Goal: Transaction & Acquisition: Book appointment/travel/reservation

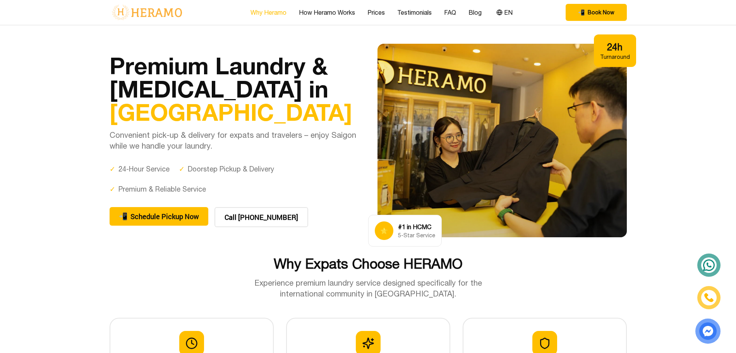
click at [270, 12] on link "Why Heramo" at bounding box center [268, 12] width 36 height 9
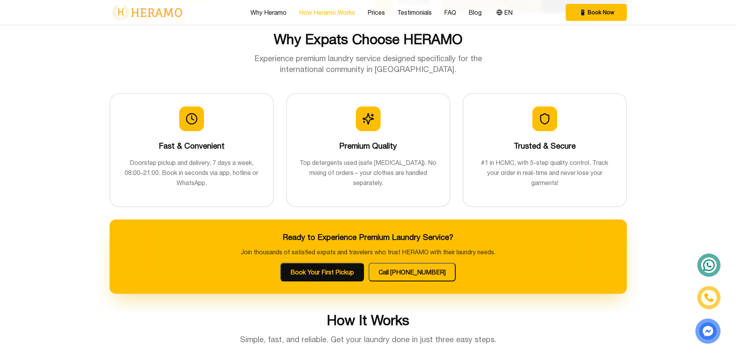
click at [319, 9] on link "How Heramo Works" at bounding box center [327, 12] width 56 height 9
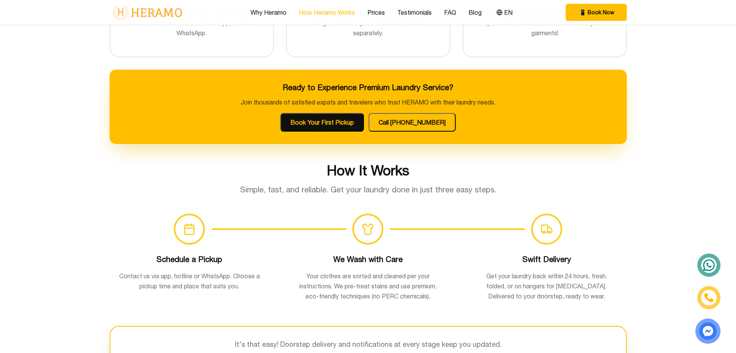
scroll to position [505, 0]
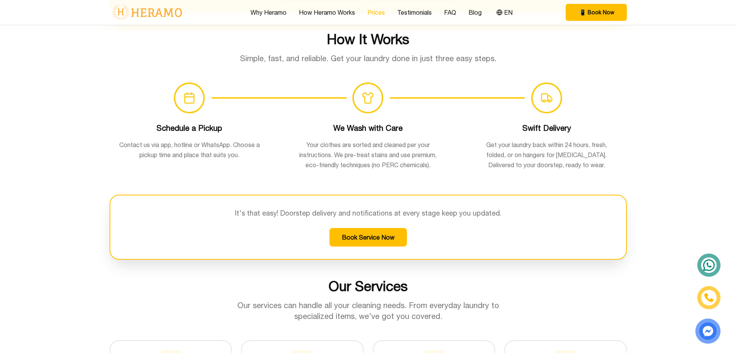
click at [380, 9] on link "Prices" at bounding box center [375, 12] width 17 height 9
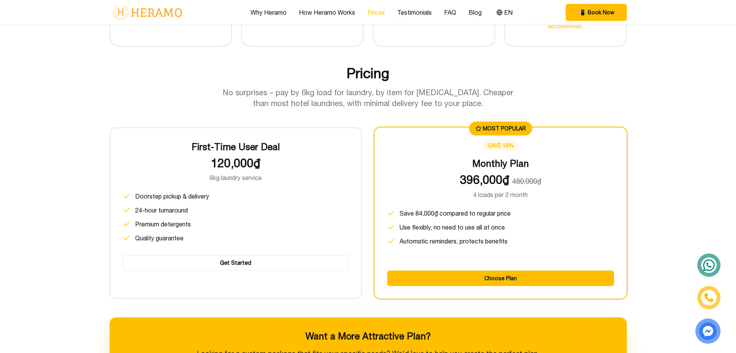
scroll to position [967, 0]
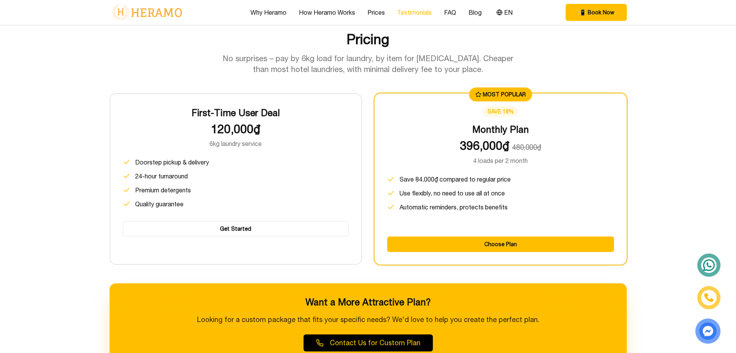
click at [420, 13] on link "Testimonials" at bounding box center [414, 12] width 34 height 9
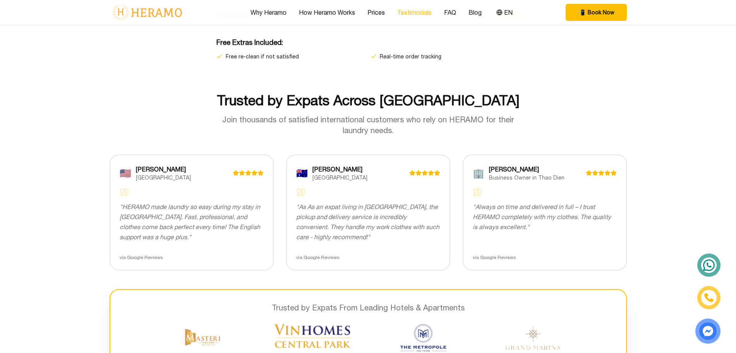
scroll to position [1490, 0]
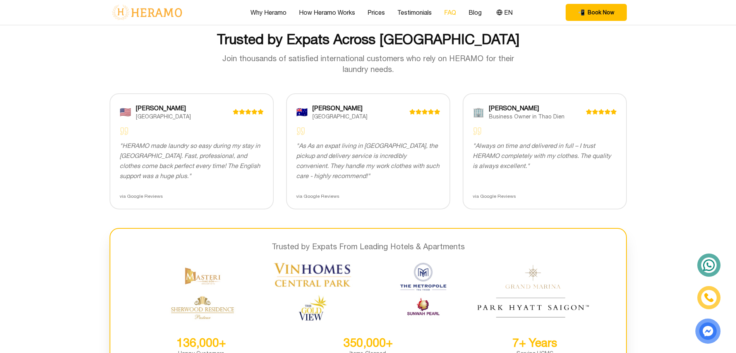
click at [448, 10] on link "FAQ" at bounding box center [450, 12] width 12 height 9
click at [450, 11] on link "FAQ" at bounding box center [450, 12] width 12 height 9
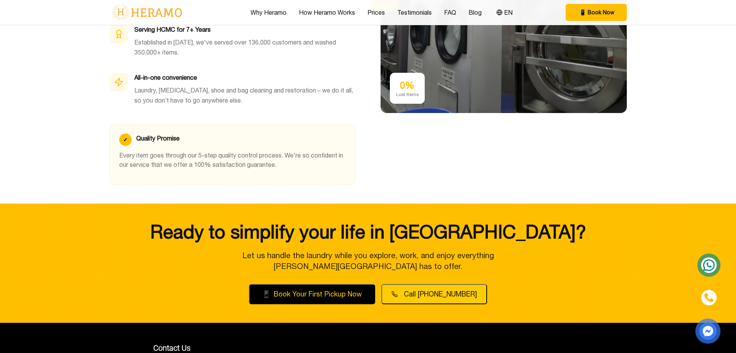
scroll to position [2387, 0]
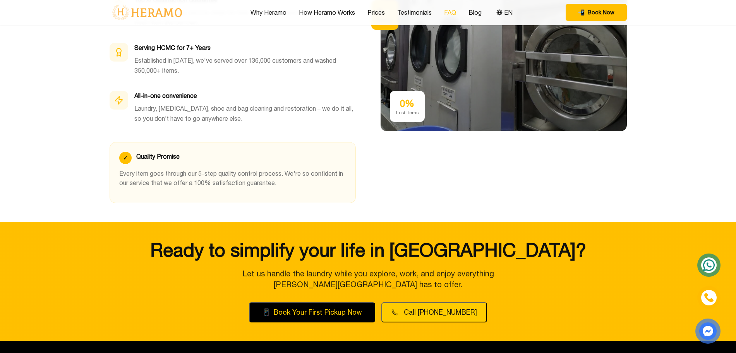
click at [450, 12] on link "FAQ" at bounding box center [450, 12] width 12 height 9
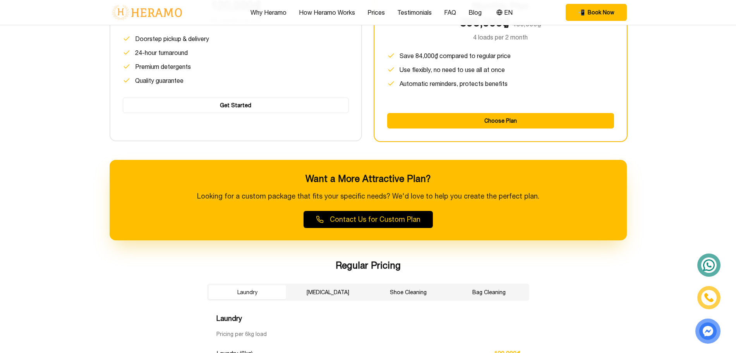
scroll to position [1080, 0]
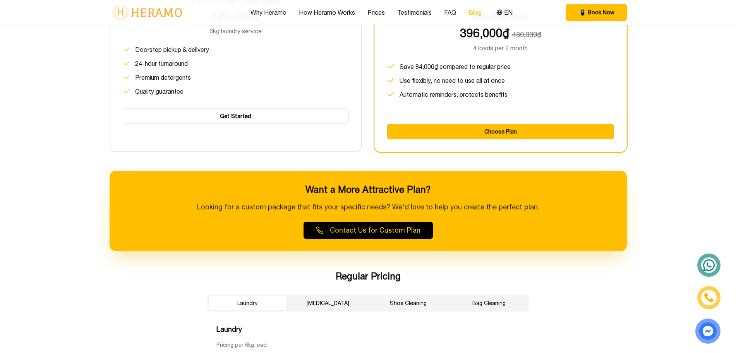
click at [472, 16] on link "Blog" at bounding box center [474, 12] width 13 height 9
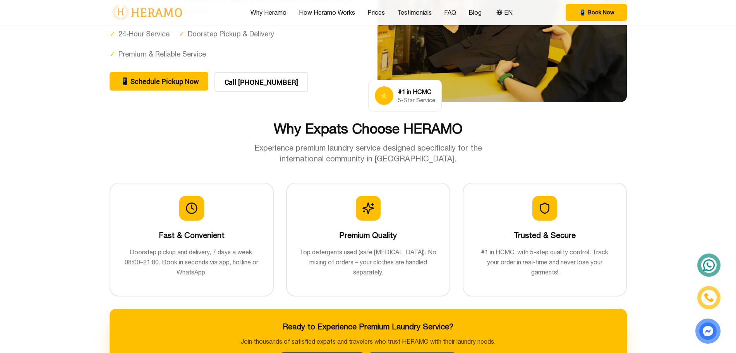
scroll to position [147, 0]
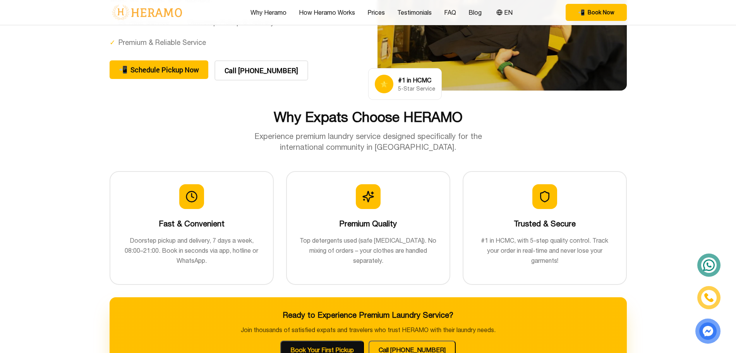
click at [514, 137] on div "Why Expats Choose HERAMO Experience premium laundry service designed specifical…" at bounding box center [368, 130] width 517 height 43
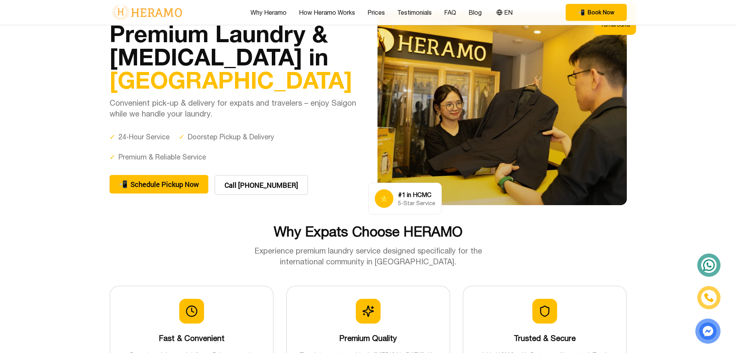
scroll to position [0, 0]
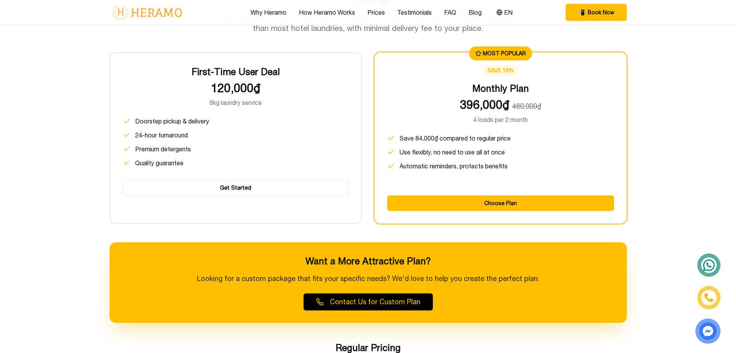
scroll to position [1011, 0]
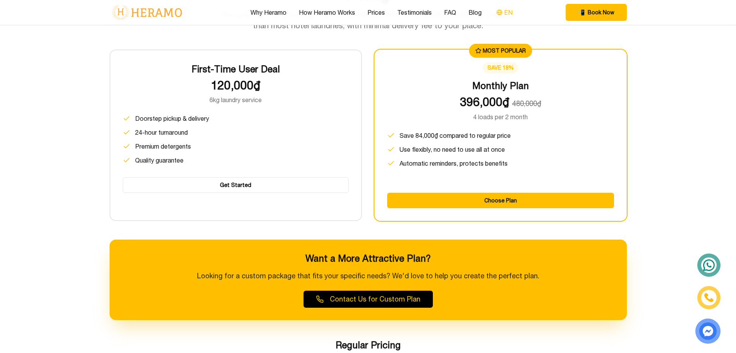
click at [502, 10] on button "EN" at bounding box center [504, 12] width 21 height 10
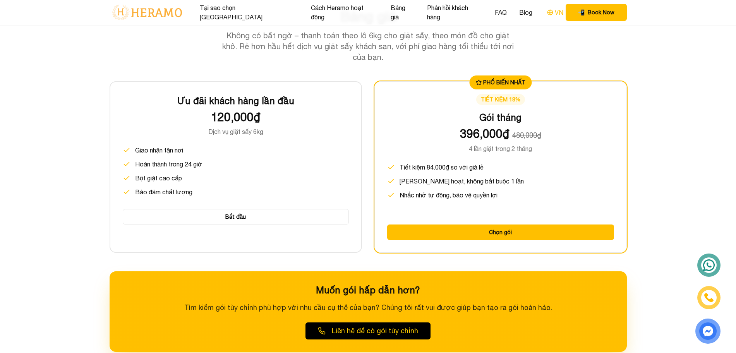
scroll to position [1032, 0]
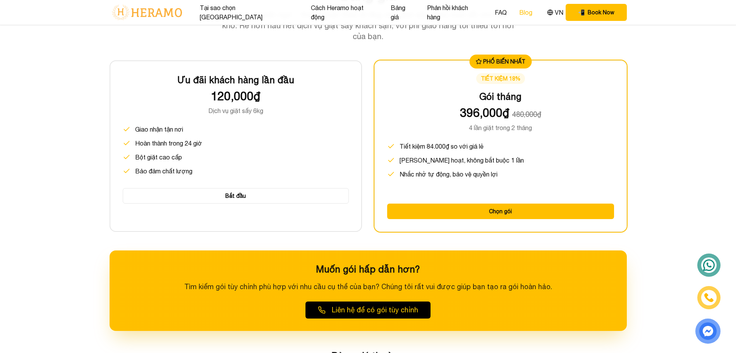
click at [519, 10] on link "Blog" at bounding box center [525, 12] width 13 height 9
click at [547, 12] on icon at bounding box center [549, 12] width 5 height 0
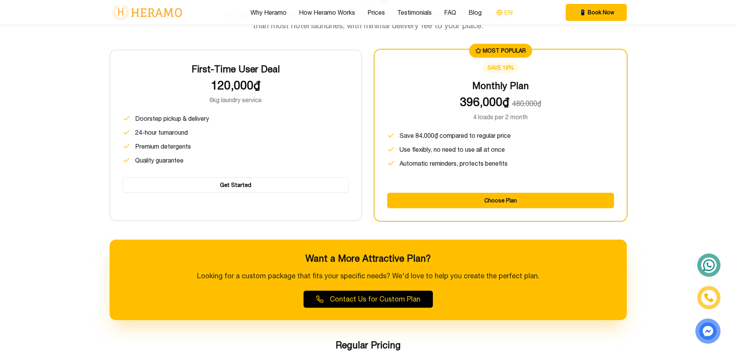
click at [498, 14] on icon at bounding box center [499, 12] width 2 height 5
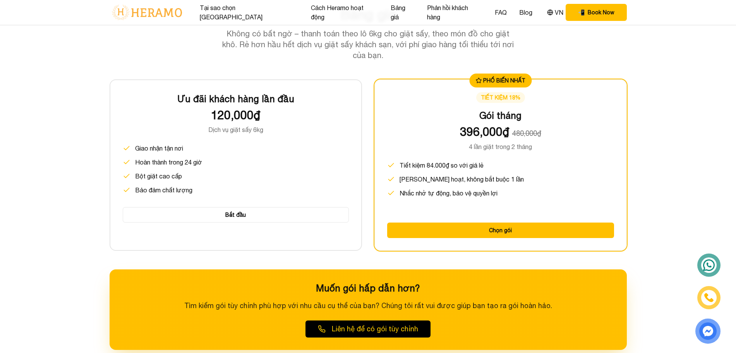
scroll to position [1025, 0]
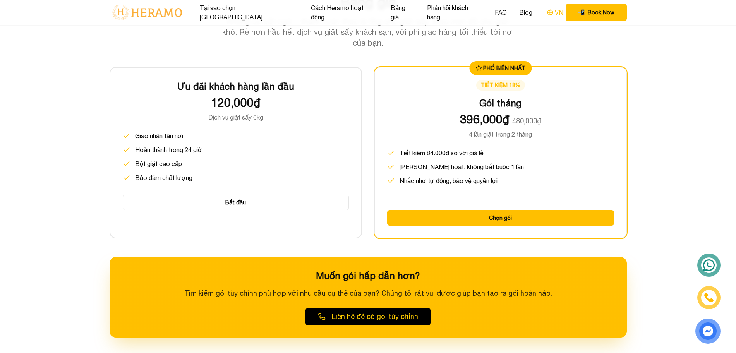
click at [544, 11] on button "VN" at bounding box center [554, 12] width 21 height 10
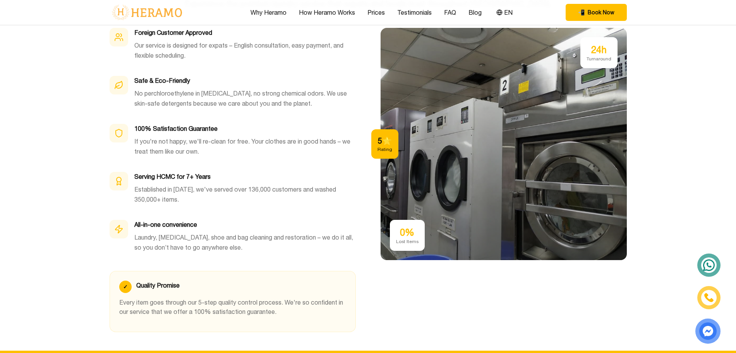
scroll to position [2258, 0]
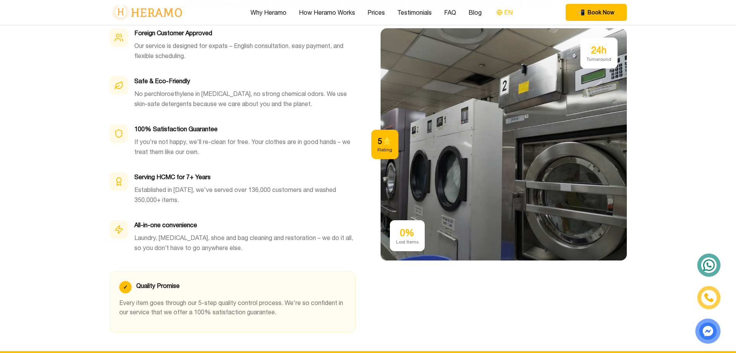
click at [502, 14] on button "EN" at bounding box center [504, 12] width 21 height 10
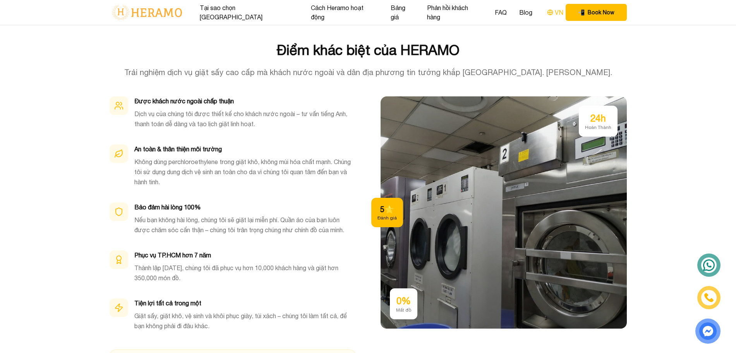
scroll to position [2285, 0]
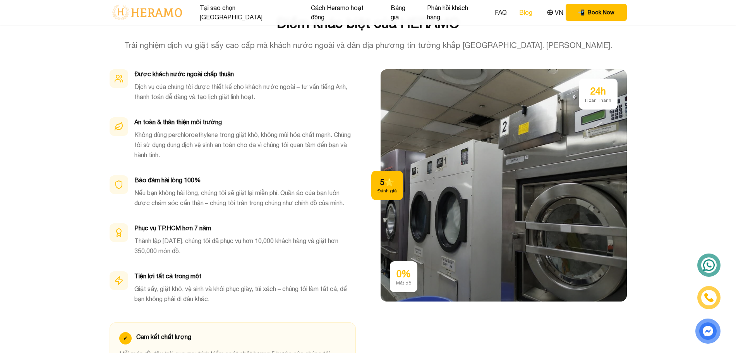
click at [519, 14] on link "Blog" at bounding box center [525, 12] width 13 height 9
click at [544, 14] on button "VN" at bounding box center [554, 12] width 21 height 10
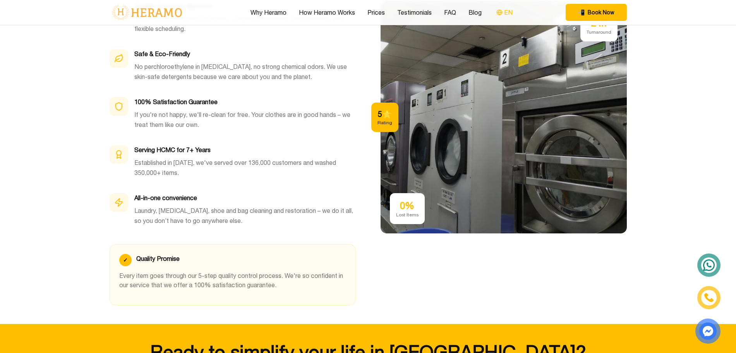
scroll to position [2258, 0]
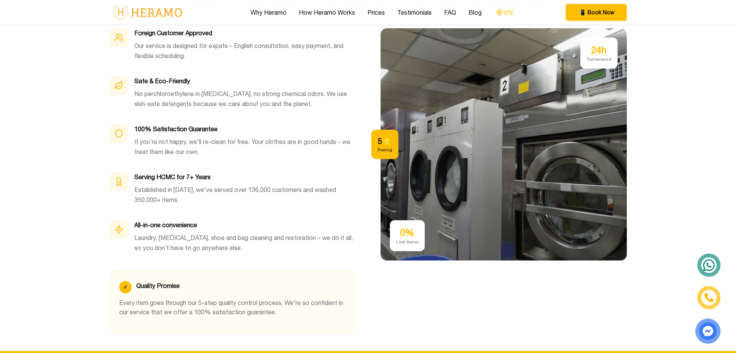
click at [504, 16] on button "EN" at bounding box center [504, 12] width 21 height 10
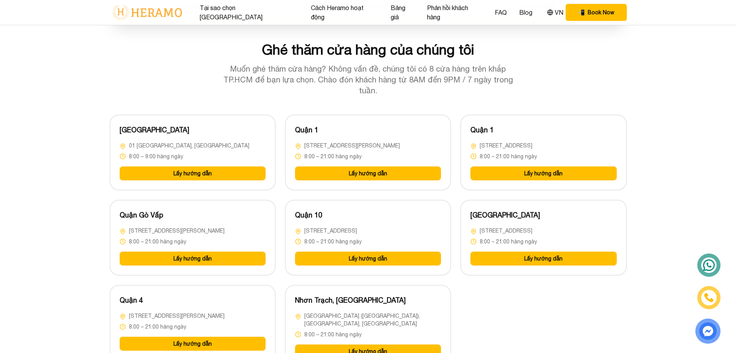
scroll to position [1895, 0]
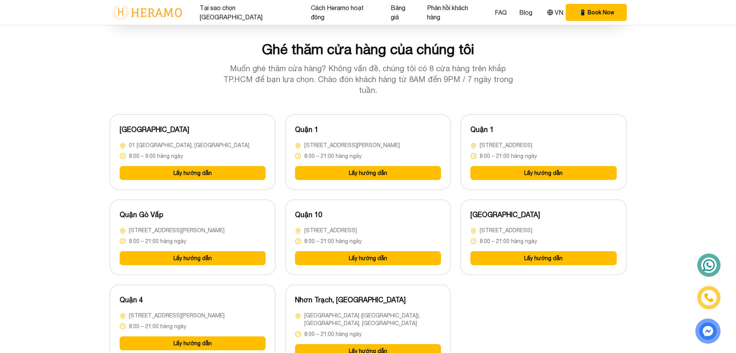
click at [621, 60] on div "Ghé thăm cửa hàng của chúng tôi Muốn ghé thăm cửa hàng? Không vấn đề, chúng tôi…" at bounding box center [368, 68] width 517 height 54
click at [541, 251] on button "Lấy hướng dẫn" at bounding box center [543, 258] width 146 height 14
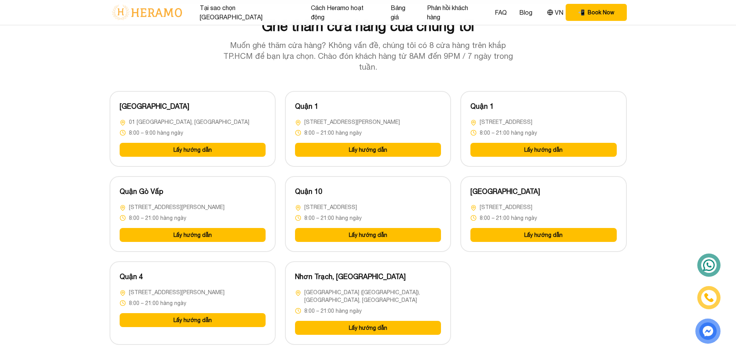
click at [224, 313] on button "Lấy hướng dẫn" at bounding box center [193, 320] width 146 height 14
click at [375, 321] on button "Lấy hướng dẫn" at bounding box center [368, 328] width 146 height 14
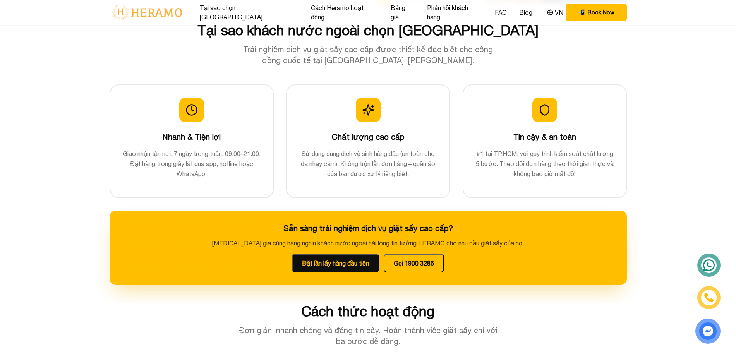
scroll to position [230, 0]
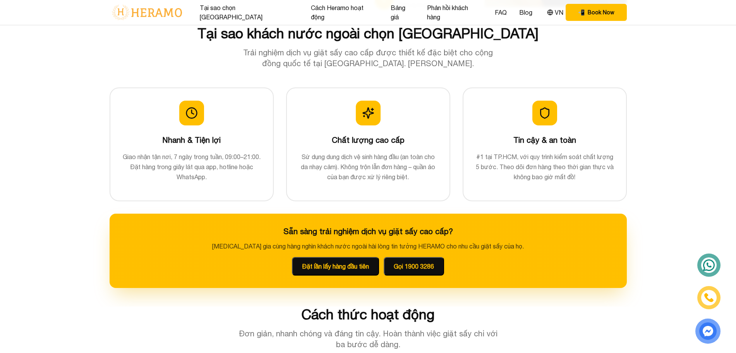
click at [422, 266] on button "Gọi 1900 3286" at bounding box center [413, 266] width 60 height 19
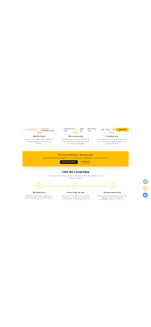
scroll to position [0, 0]
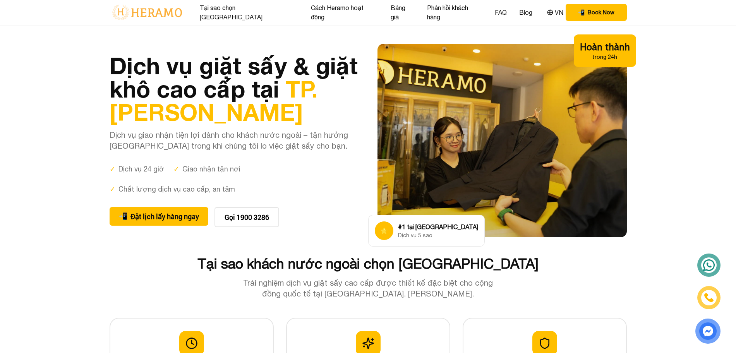
click at [310, 220] on div "📲 Đặt lịch lấy hàng ngay Gọi 1900 3286" at bounding box center [234, 217] width 249 height 20
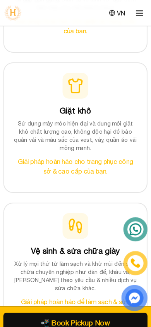
scroll to position [1803, 0]
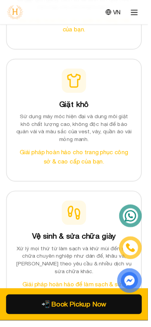
click at [139, 12] on icon at bounding box center [136, 12] width 9 height 9
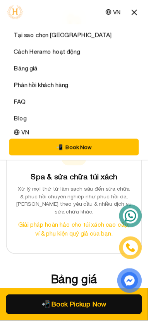
click at [94, 194] on div "Spa & sửa chữa túi xách Xử lý mọi thứ từ làm sạch sâu đến sửa chữa & phục hồi c…" at bounding box center [75, 196] width 139 height 125
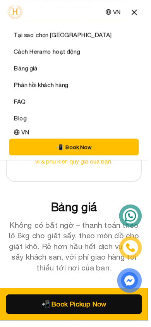
scroll to position [2211, 0]
click at [119, 224] on p "Không có bất ngờ – thanh toán theo lô 6kg cho giặt sấy, theo món đồ cho giặt kh…" at bounding box center [75, 251] width 139 height 54
click at [140, 10] on icon at bounding box center [136, 12] width 9 height 9
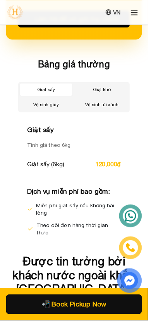
scroll to position [2775, 0]
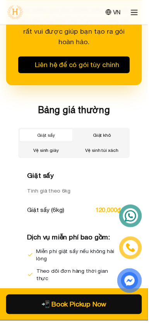
click at [60, 147] on button "Vệ sinh giày" at bounding box center [47, 153] width 54 height 12
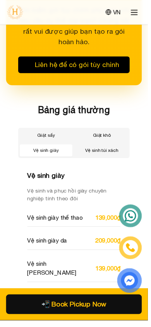
click at [106, 132] on button "Giặt khô" at bounding box center [104, 138] width 54 height 12
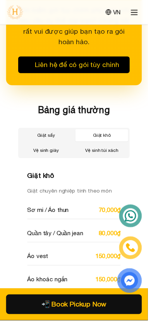
click at [41, 132] on button "Giặt sấy" at bounding box center [47, 138] width 54 height 12
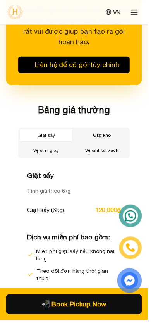
click at [108, 132] on button "Giặt khô" at bounding box center [104, 138] width 54 height 12
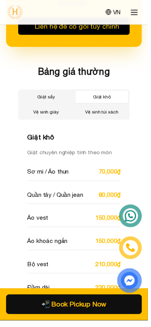
scroll to position [2815, 0]
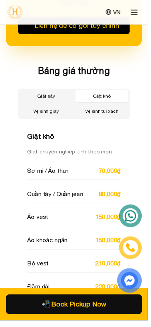
click at [107, 108] on button "Vệ sinh túi xách" at bounding box center [104, 114] width 54 height 12
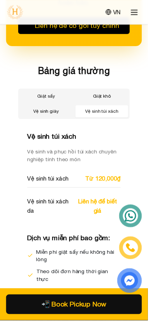
click at [65, 108] on button "Vệ sinh giày" at bounding box center [47, 114] width 54 height 12
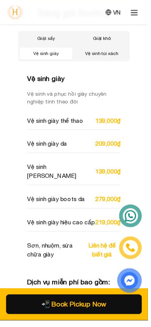
scroll to position [2875, 0]
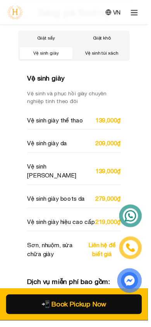
click at [118, 15] on button "VN" at bounding box center [115, 12] width 21 height 10
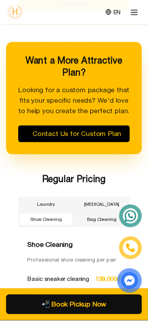
scroll to position [2612, 0]
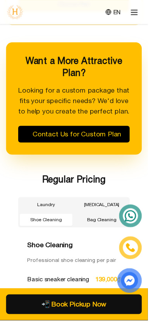
click at [122, 14] on button "EN" at bounding box center [115, 12] width 21 height 10
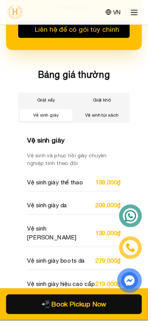
scroll to position [2806, 0]
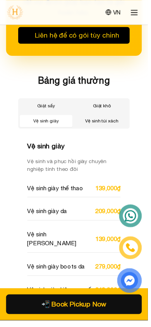
click at [98, 102] on button "Giặt khô" at bounding box center [104, 108] width 54 height 12
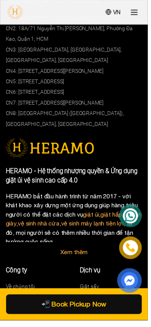
scroll to position [6061, 0]
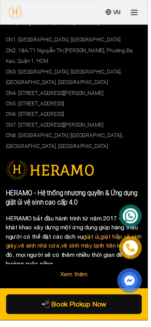
click at [76, 276] on link "Xem thêm" at bounding box center [76, 279] width 28 height 7
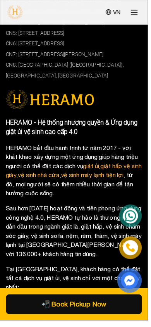
scroll to position [6134, 0]
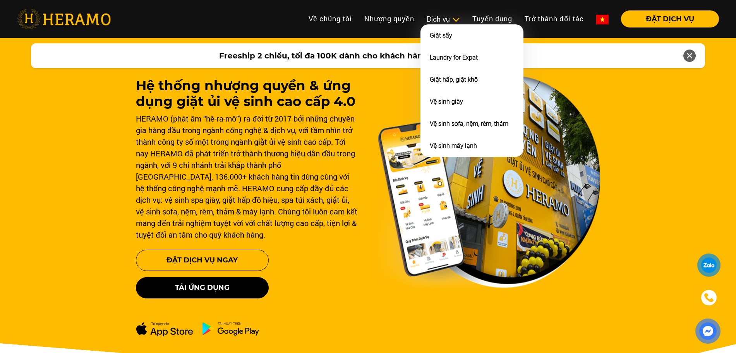
drag, startPoint x: 0, startPoint y: 0, endPoint x: 440, endPoint y: 20, distance: 440.8
click at [440, 20] on div "Dịch vụ" at bounding box center [442, 19] width 33 height 10
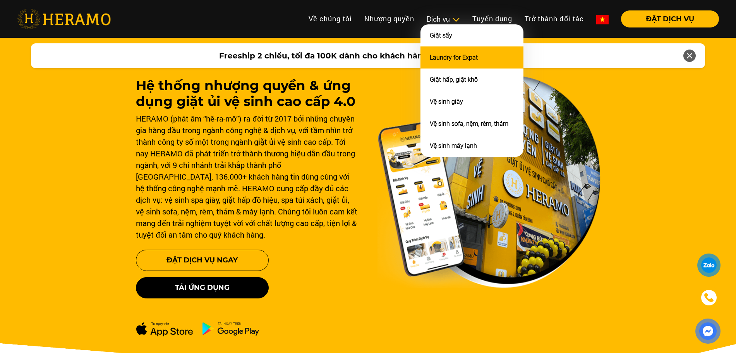
click at [443, 60] on link "Laundry for Expat" at bounding box center [454, 57] width 48 height 7
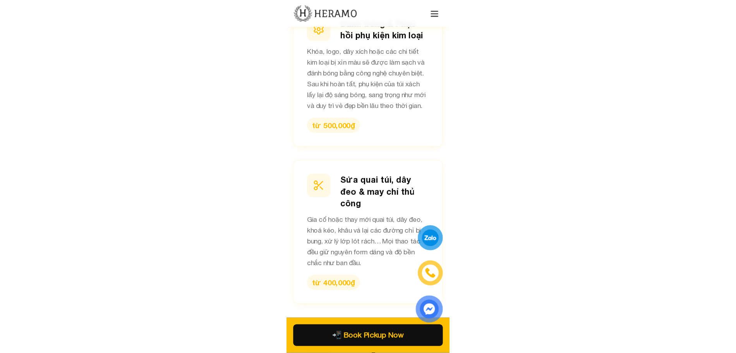
scroll to position [1717, 0]
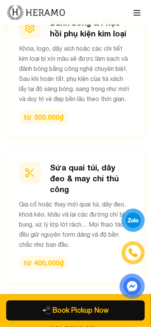
click at [67, 310] on button "📲 Book Pickup Now" at bounding box center [75, 310] width 139 height 20
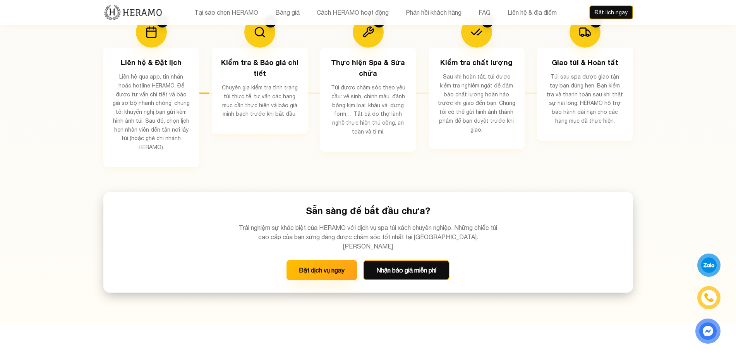
scroll to position [1431, 0]
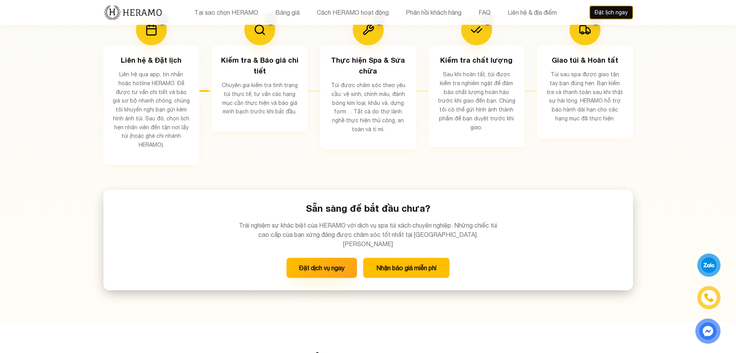
click at [403, 258] on button "Nhận báo giá miễn phí" at bounding box center [406, 268] width 86 height 20
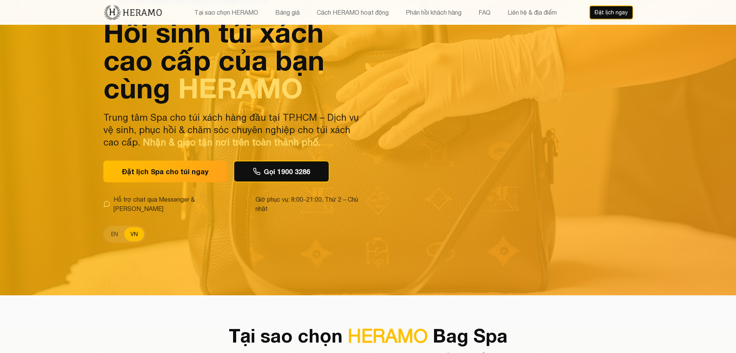
scroll to position [51, 0]
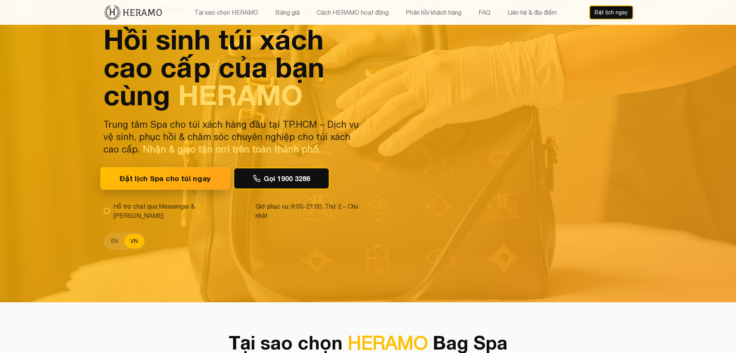
click at [175, 188] on button "Đặt lịch Spa cho túi ngay" at bounding box center [165, 178] width 130 height 23
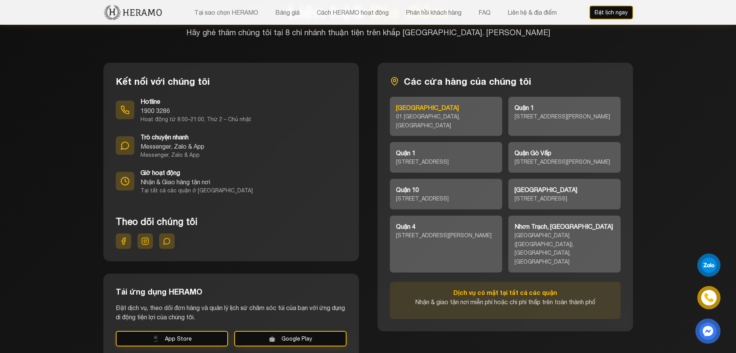
scroll to position [3388, 0]
click at [428, 112] on div "01 Trường Sơn, Phường 4, Quận Tân Bình, HCM" at bounding box center [446, 121] width 100 height 18
click at [413, 112] on div "01 Trường Sơn, Phường 4, Quận Tân Bình, HCM" at bounding box center [446, 121] width 100 height 18
click at [416, 112] on div "01 Trường Sơn, Phường 4, Quận Tân Bình, HCM" at bounding box center [446, 121] width 100 height 18
click at [561, 112] on div "18A/71 Nguyễn Thị Minh Khai, Phường Đa Kao, Quận 1" at bounding box center [564, 116] width 100 height 9
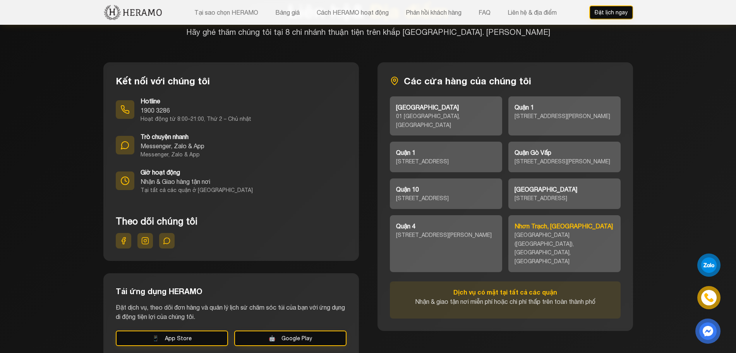
click at [519, 221] on div "Nhơn Trạch, Đồng Nai" at bounding box center [564, 225] width 100 height 9
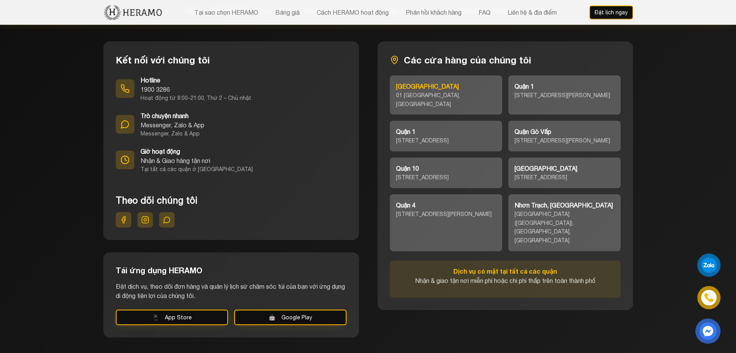
scroll to position [3504, 0]
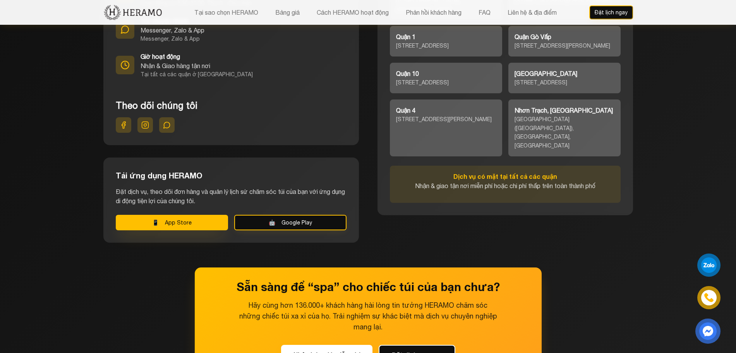
click at [148, 215] on button "📱 App Store" at bounding box center [172, 222] width 112 height 15
click at [280, 193] on div "Tải ứng dụng HERAMO Đặt dịch vụ, theo dõi đơn hàng và quản lý lịch sử chăm sóc …" at bounding box center [230, 199] width 255 height 85
click at [166, 121] on icon at bounding box center [167, 125] width 8 height 8
click at [149, 117] on button at bounding box center [144, 124] width 15 height 15
click at [116, 117] on button at bounding box center [123, 124] width 15 height 15
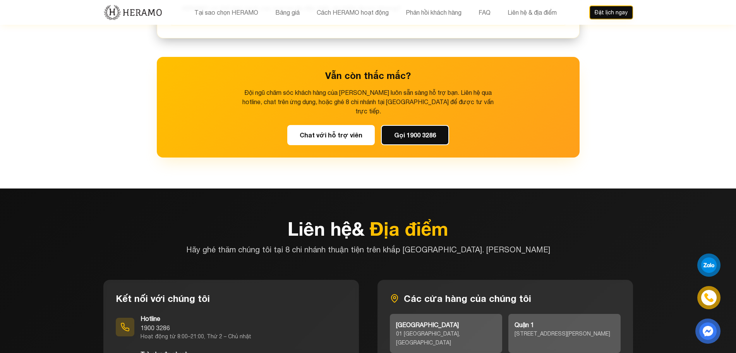
scroll to position [3169, 0]
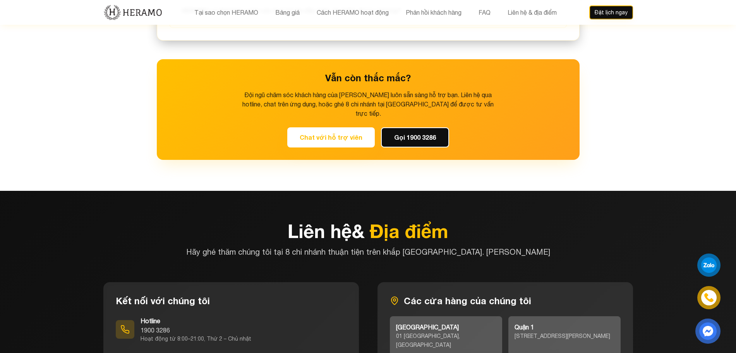
click at [345, 127] on button "Chat với hỗ trợ viên" at bounding box center [330, 137] width 87 height 20
click at [409, 127] on button "Gọi 1900 3286" at bounding box center [415, 137] width 68 height 20
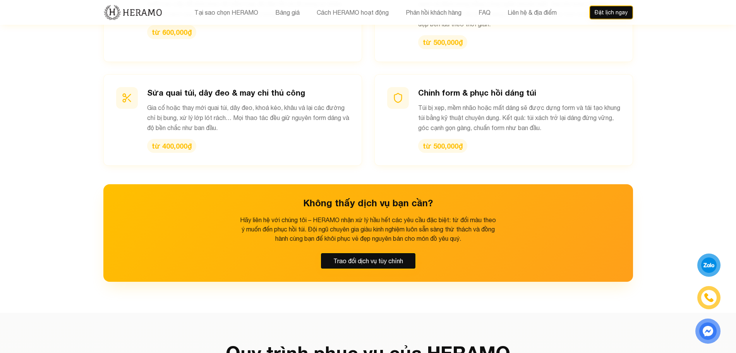
scroll to position [1027, 0]
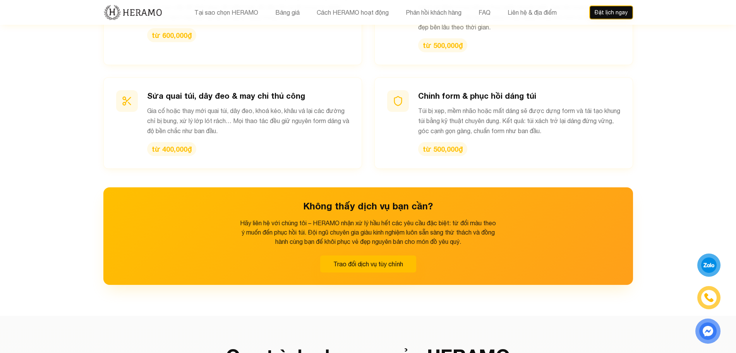
click at [377, 260] on button "Trao đổi dịch vụ tùy chỉnh" at bounding box center [368, 263] width 96 height 17
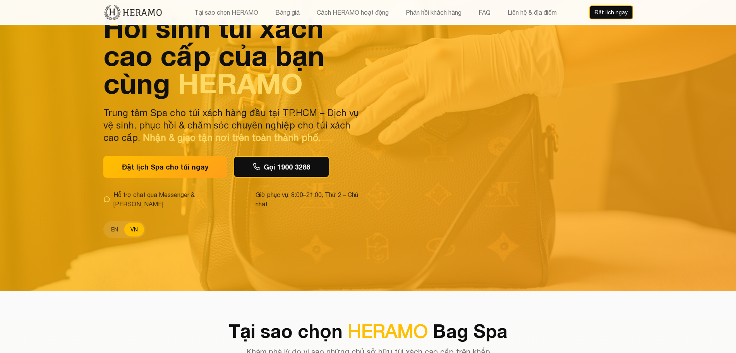
scroll to position [0, 0]
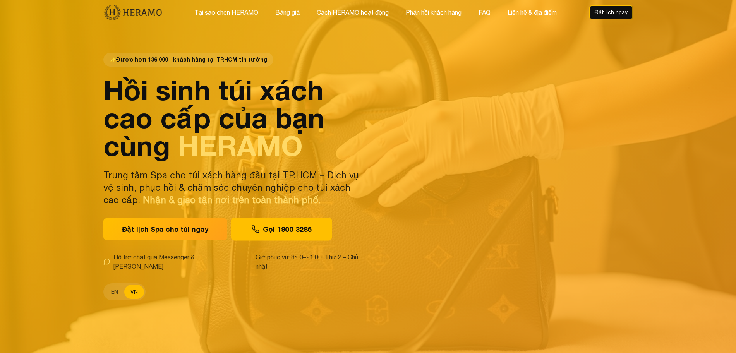
click at [287, 227] on button "Gọi 1900 3286" at bounding box center [281, 229] width 101 height 23
click at [287, 240] on button "Gọi 1900 3286" at bounding box center [281, 229] width 101 height 23
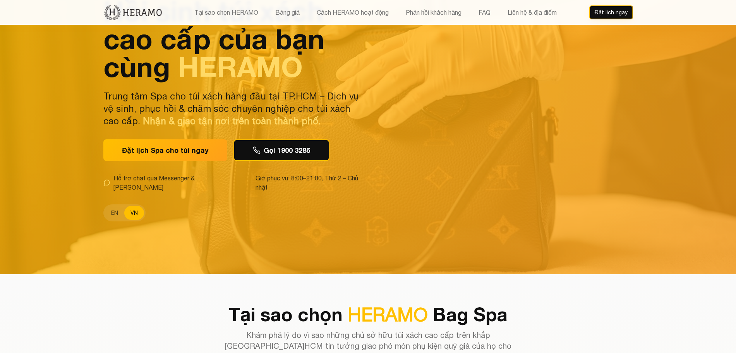
scroll to position [79, 0]
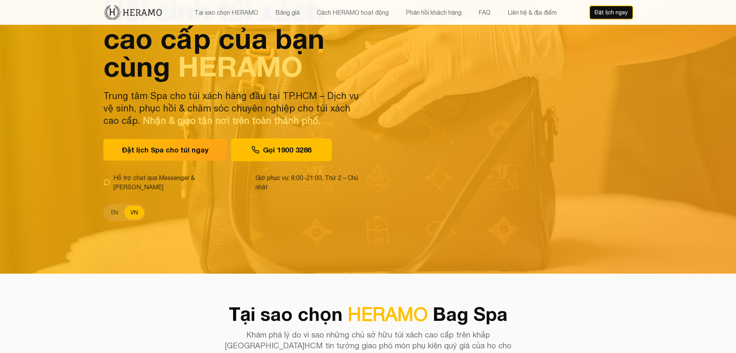
click at [269, 154] on button "Gọi 1900 3286" at bounding box center [281, 150] width 101 height 23
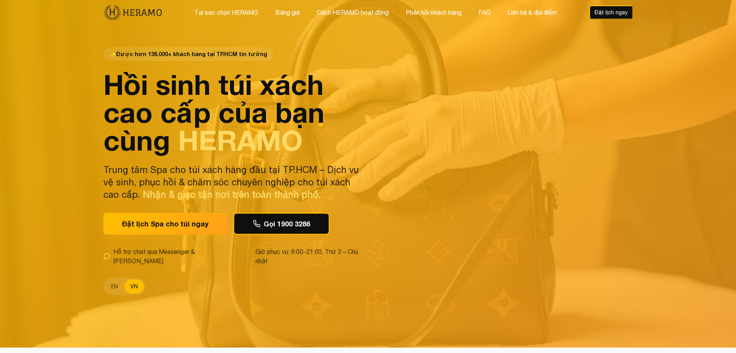
scroll to position [5, 0]
click at [300, 236] on button "Gọi 1900 3286" at bounding box center [281, 224] width 101 height 23
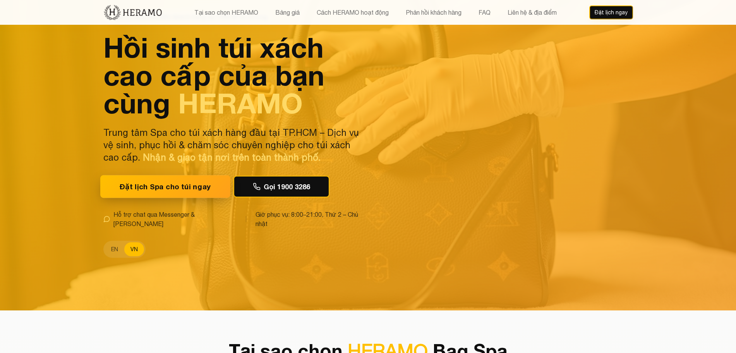
scroll to position [41, 0]
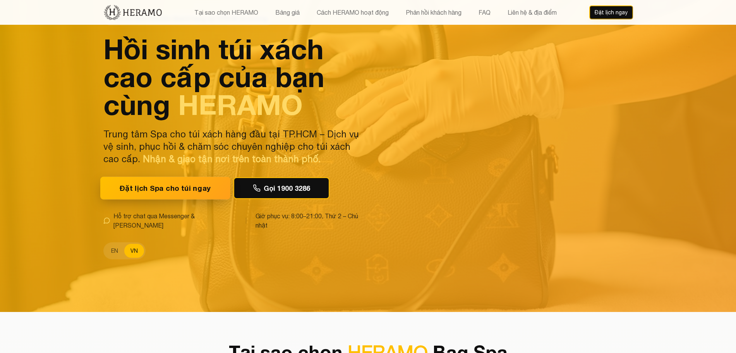
click at [159, 191] on button "Đặt lịch Spa cho túi ngay" at bounding box center [165, 188] width 130 height 23
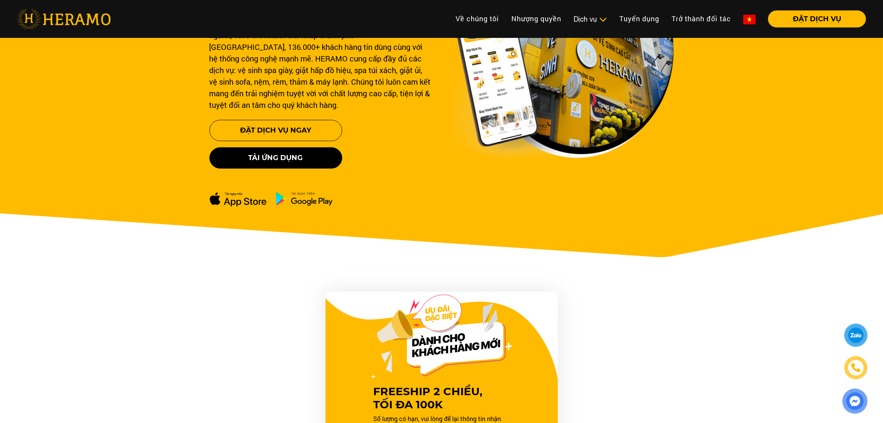
scroll to position [131, 0]
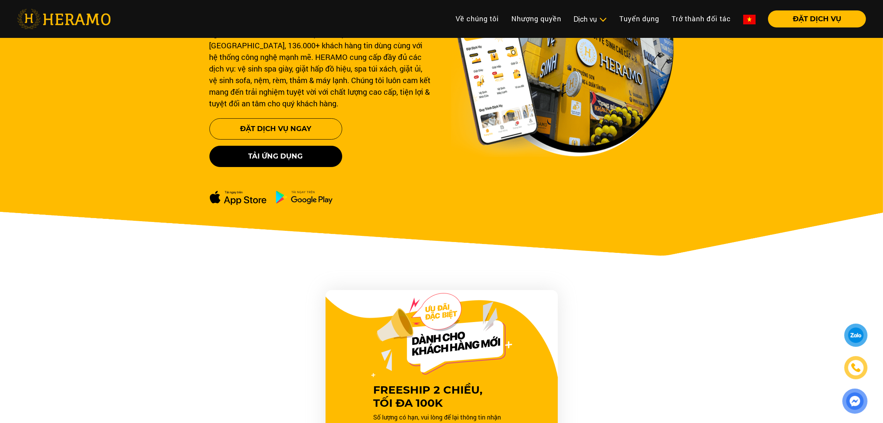
click at [242, 200] on img at bounding box center [237, 197] width 57 height 15
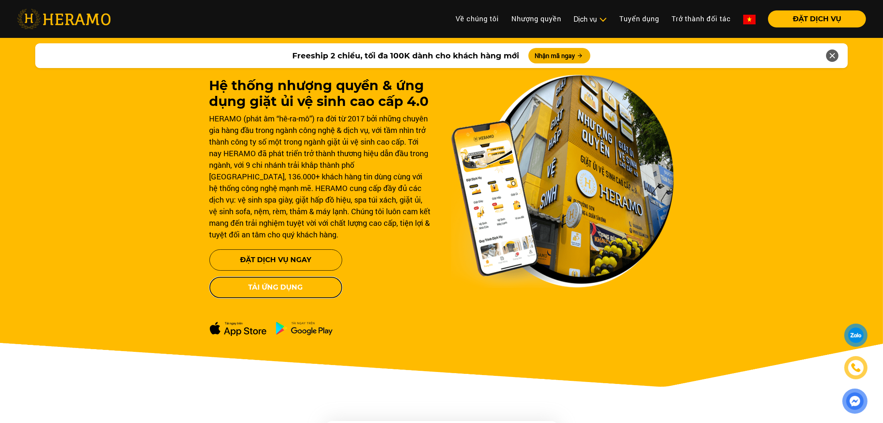
click at [273, 281] on button "Tải ứng dụng" at bounding box center [275, 287] width 133 height 21
click at [265, 284] on button "Tải ứng dụng" at bounding box center [275, 287] width 133 height 21
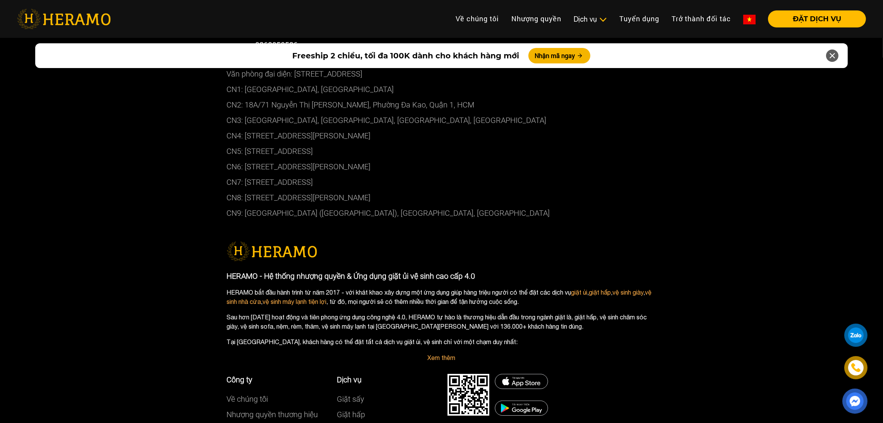
scroll to position [4294, 0]
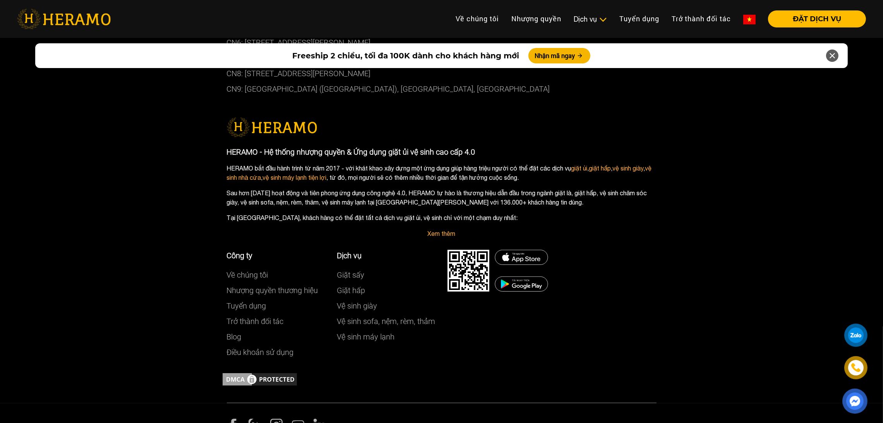
click at [524, 238] on div "Công ty Về chúng tôi Nhượng quyền thương hiệu Tuyển dụng Trở thành đối tác Blog…" at bounding box center [441, 305] width 441 height 134
click at [517, 250] on img at bounding box center [521, 257] width 53 height 15
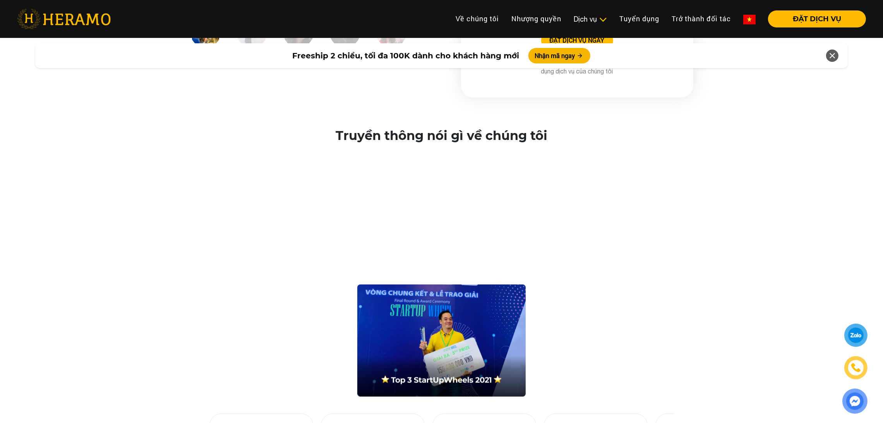
scroll to position [1378, 0]
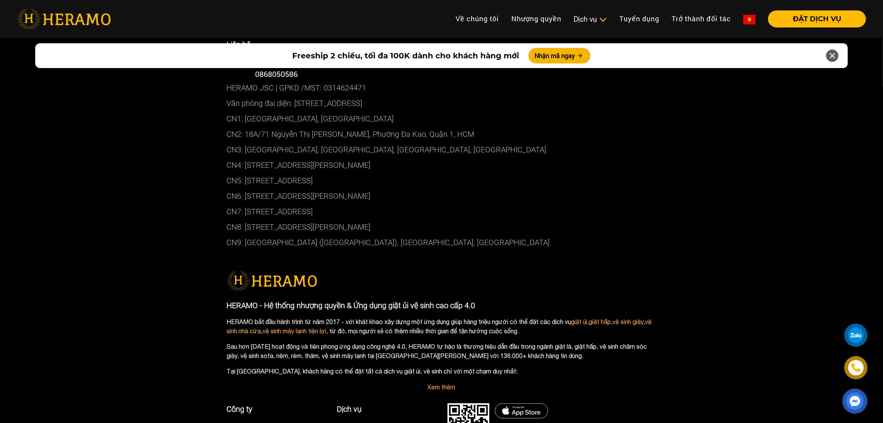
scroll to position [4294, 0]
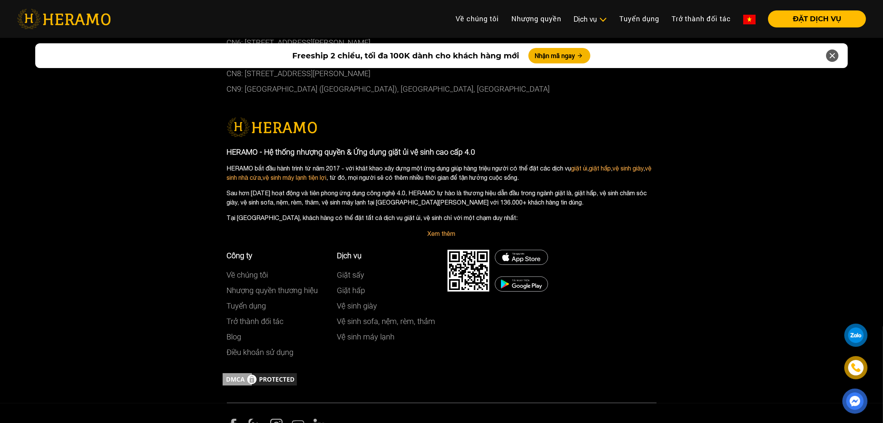
click at [230, 419] on img at bounding box center [233, 425] width 12 height 12
click at [255, 419] on img at bounding box center [254, 425] width 12 height 12
click at [277, 419] on img at bounding box center [276, 425] width 12 height 12
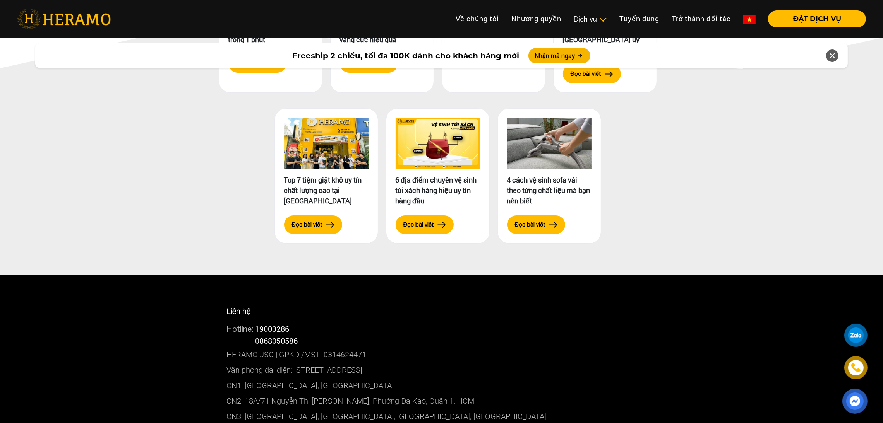
scroll to position [3801, 0]
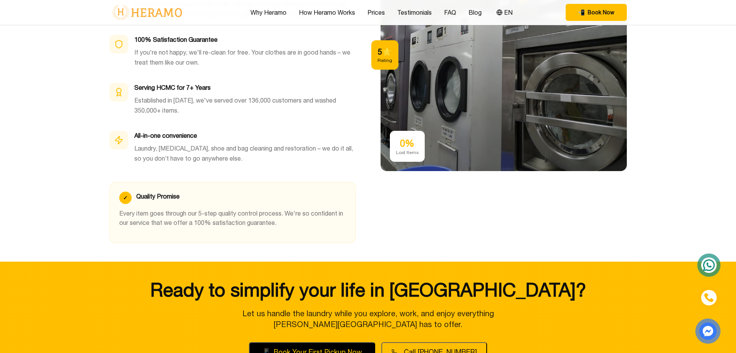
scroll to position [2251, 0]
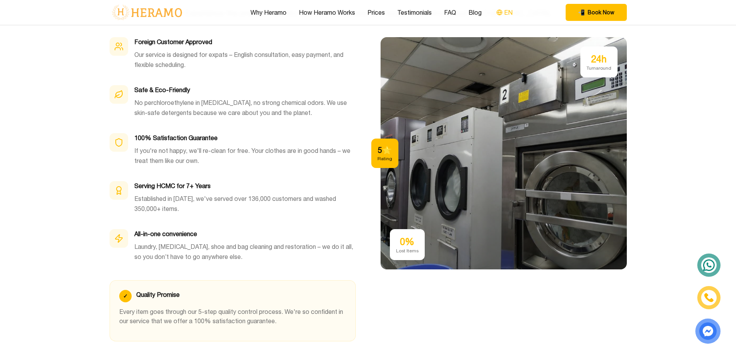
click at [502, 14] on icon at bounding box center [499, 12] width 6 height 6
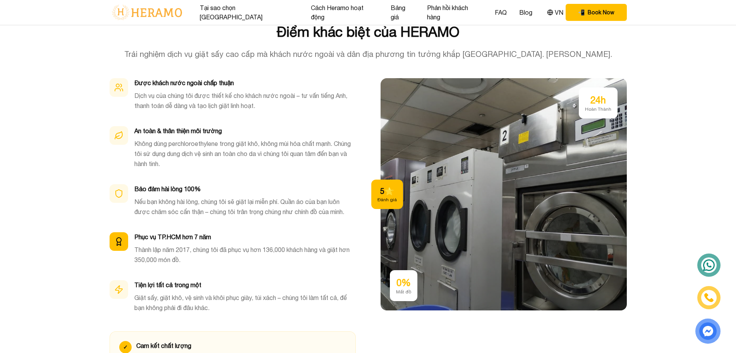
scroll to position [2295, 0]
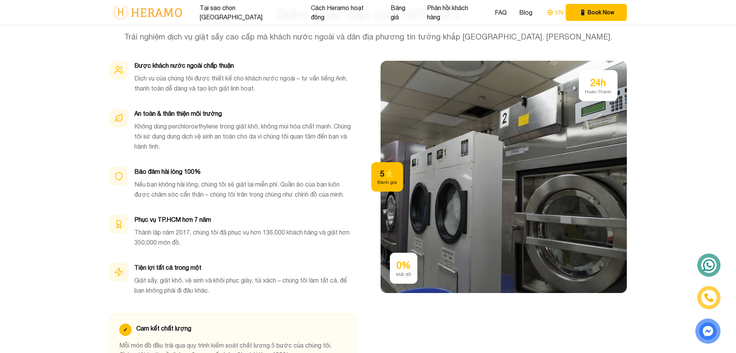
click at [544, 10] on button "VN" at bounding box center [554, 12] width 21 height 10
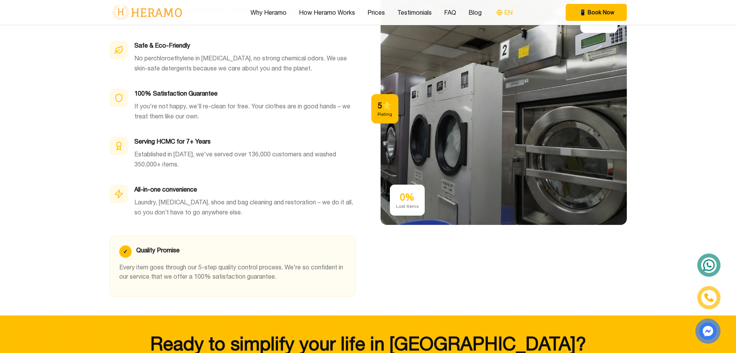
scroll to position [2268, 0]
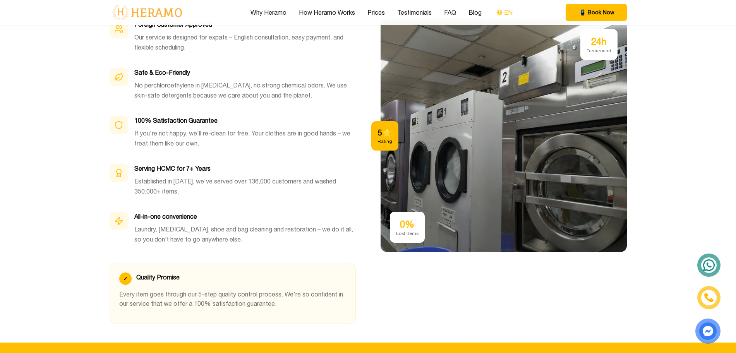
click at [506, 14] on button "EN" at bounding box center [504, 12] width 21 height 10
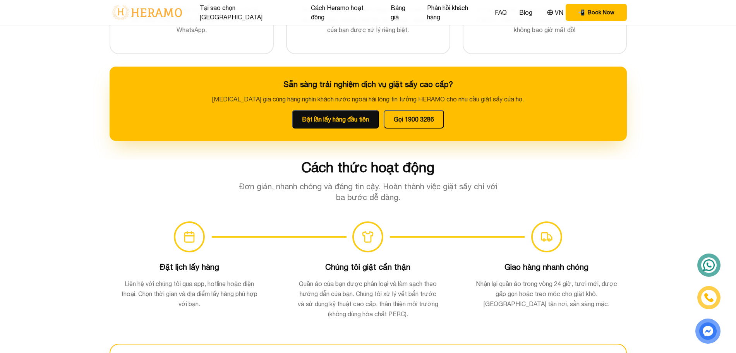
scroll to position [0, 0]
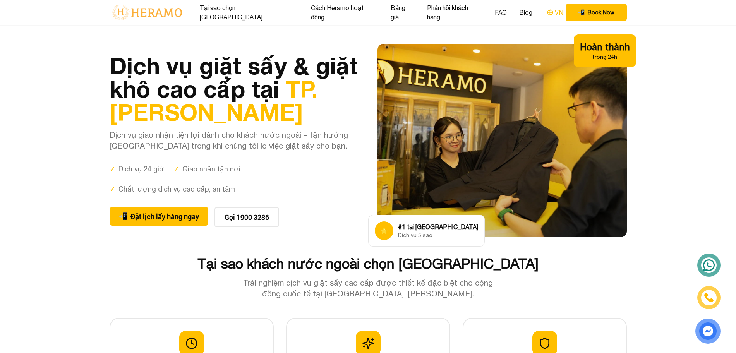
click at [544, 7] on button "VN" at bounding box center [554, 12] width 21 height 10
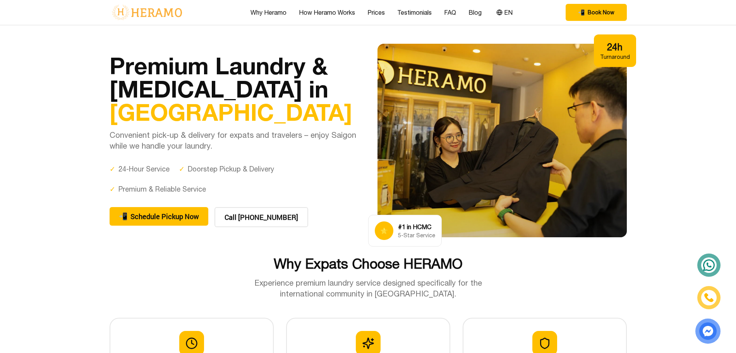
click at [510, 7] on div "Why Heramo How Heramo Works Prices Testimonials FAQ Blog EN 📲 Book Now EN" at bounding box center [368, 12] width 517 height 25
click at [510, 8] on button "EN" at bounding box center [504, 12] width 21 height 10
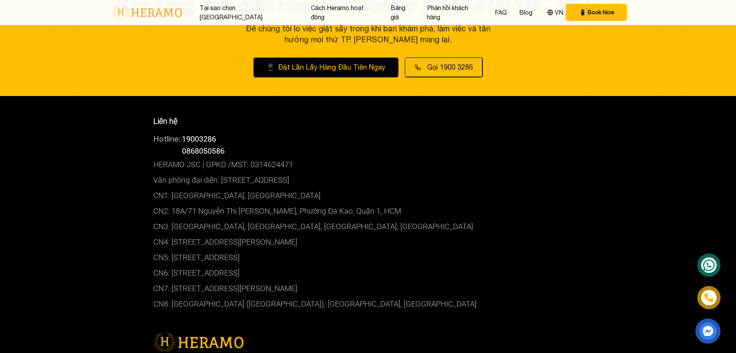
scroll to position [2710, 0]
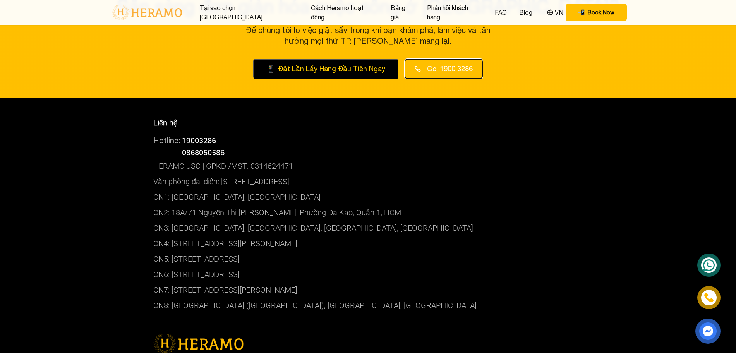
click at [442, 59] on button "Gọi 1900 3286" at bounding box center [443, 69] width 78 height 20
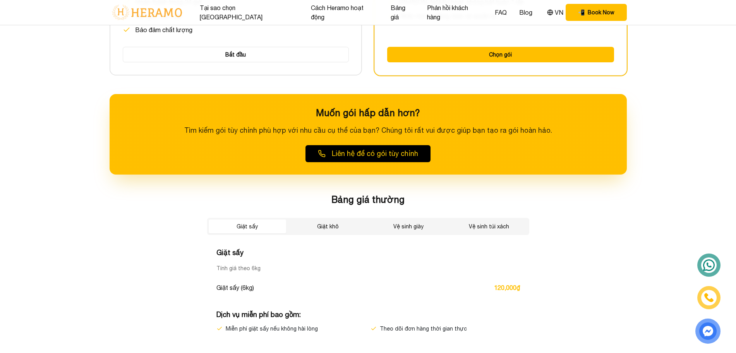
scroll to position [1191, 0]
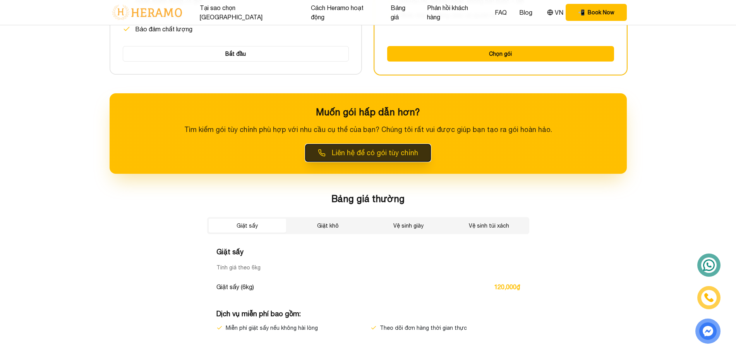
click at [397, 146] on button "Liên hệ để có gói tùy chỉnh" at bounding box center [367, 152] width 125 height 17
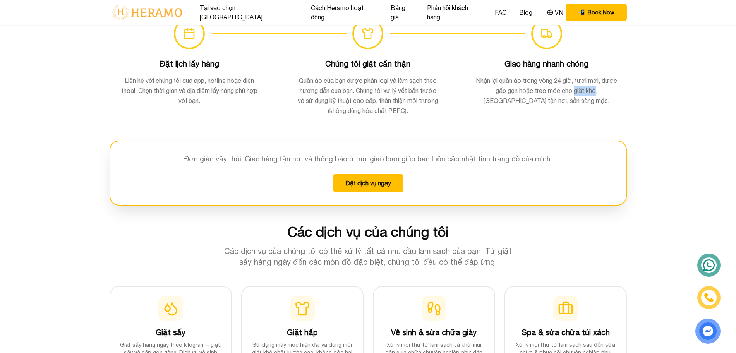
scroll to position [580, 0]
click at [387, 184] on button "Đặt dịch vụ ngay" at bounding box center [368, 183] width 70 height 19
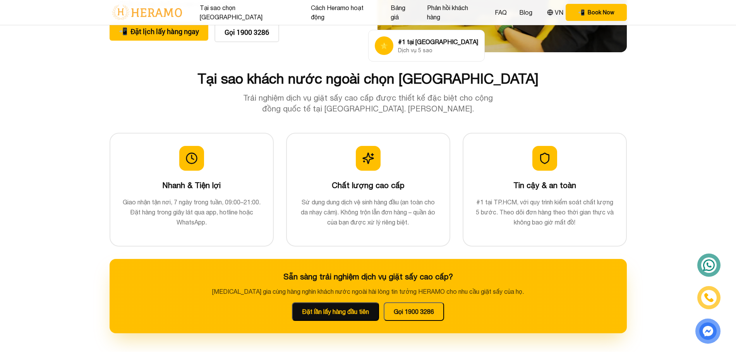
scroll to position [180, 0]
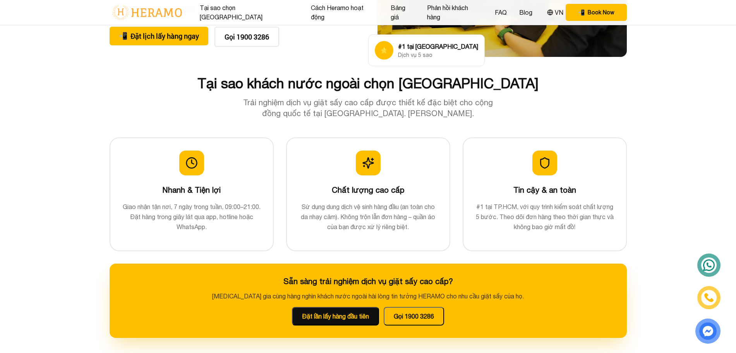
click at [422, 327] on div "Sẵn sàng trải nghiệm dịch vụ giặt sấy cao cấp? Tham gia cùng hàng nghìn khách n…" at bounding box center [368, 301] width 517 height 74
click at [426, 312] on button "Gọi 1900 3286" at bounding box center [413, 316] width 60 height 19
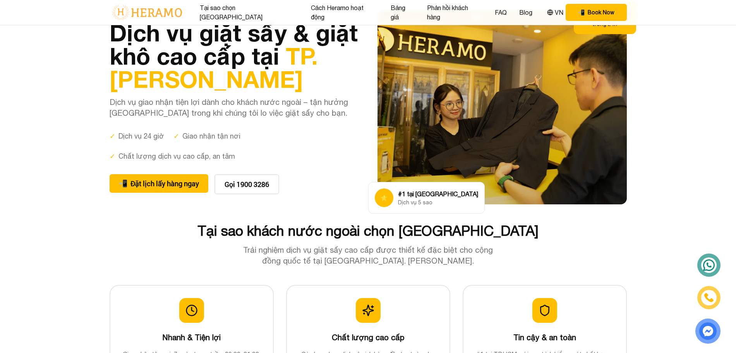
scroll to position [0, 0]
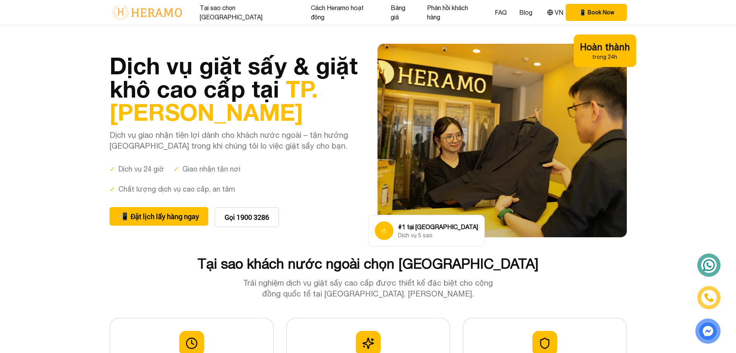
click at [187, 253] on section "Dịch vụ giặt sấy & giặt khô cao cấp tại TP. Hồ Chí Minh Dịch vụ giao nhận tiện …" at bounding box center [368, 140] width 736 height 231
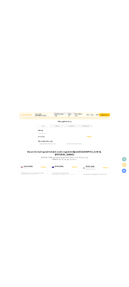
scroll to position [1322, 0]
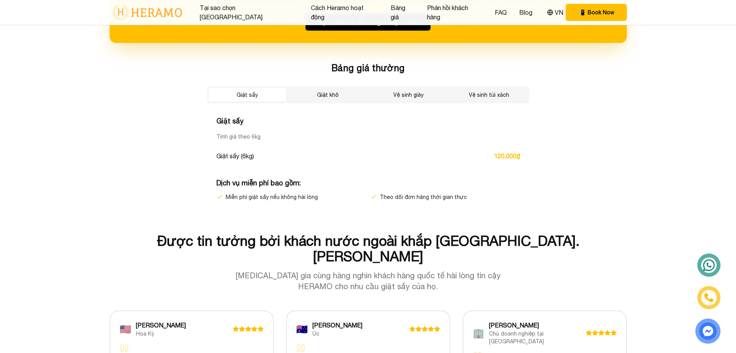
click at [471, 98] on button "Vệ sinh túi xách" at bounding box center [488, 95] width 77 height 14
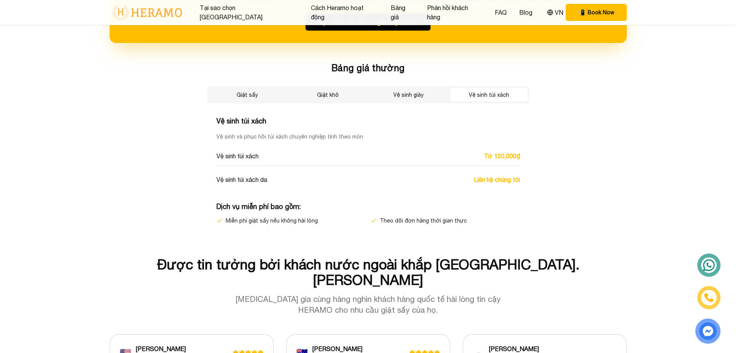
click at [417, 88] on button "Vệ sinh giày" at bounding box center [408, 95] width 77 height 14
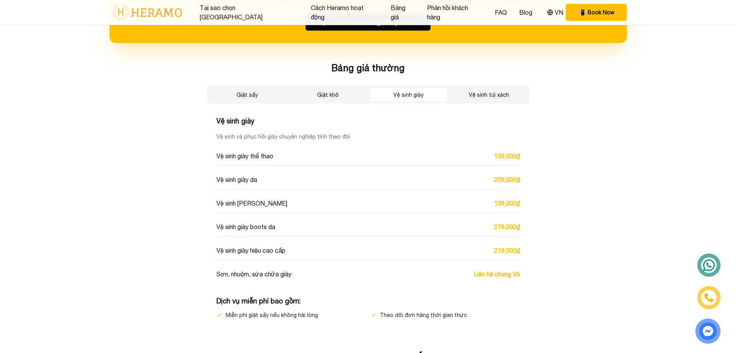
drag, startPoint x: 130, startPoint y: 164, endPoint x: 175, endPoint y: 348, distance: 189.2
click at [175, 348] on section "Bảng giá Không có bất ngờ – thanh toán theo lô 6kg cho giặt sấy, theo món đồ ch…" at bounding box center [368, 24] width 736 height 653
drag, startPoint x: 157, startPoint y: 294, endPoint x: 188, endPoint y: 286, distance: 32.3
click at [188, 286] on div "Bảng giá Không có bất ngờ – thanh toán theo lô 6kg cho giặt sấy, theo món đồ ch…" at bounding box center [368, 8] width 542 height 621
drag, startPoint x: 148, startPoint y: 233, endPoint x: 173, endPoint y: 223, distance: 27.3
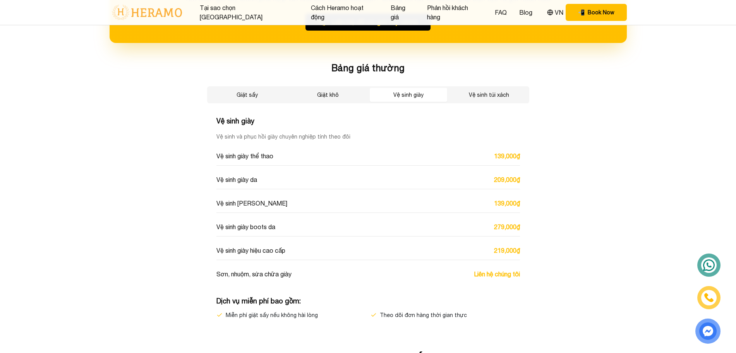
click at [173, 223] on div "Bảng giá Không có bất ngờ – thanh toán theo lô 6kg cho giặt sấy, theo món đồ ch…" at bounding box center [368, 8] width 542 height 621
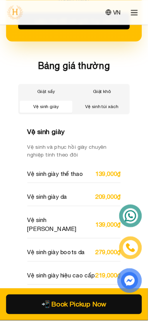
scroll to position [2837, 0]
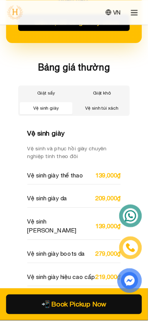
click at [103, 104] on button "Vệ sinh túi xách" at bounding box center [104, 110] width 54 height 12
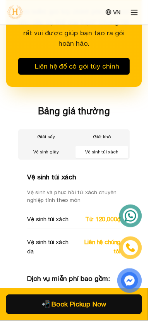
scroll to position [2790, 0]
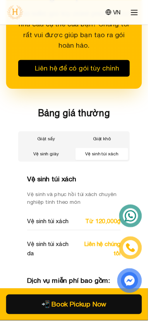
click at [98, 135] on button "Giặt khô" at bounding box center [104, 141] width 54 height 12
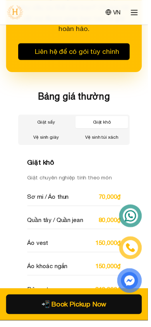
scroll to position [2808, 0]
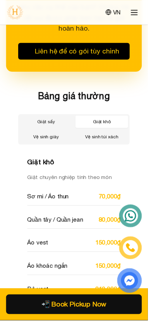
click at [60, 118] on button "Giặt sấy" at bounding box center [47, 124] width 54 height 12
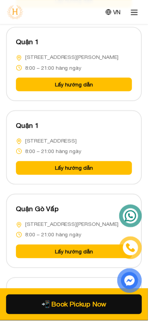
scroll to position [4250, 0]
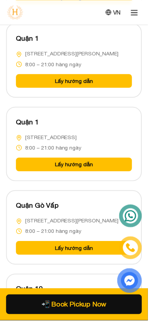
click at [137, 10] on line at bounding box center [137, 10] width 6 height 0
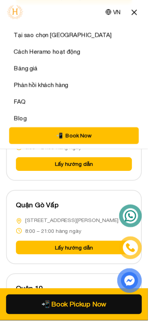
click at [135, 9] on icon at bounding box center [136, 12] width 9 height 9
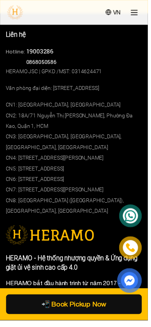
scroll to position [5872, 0]
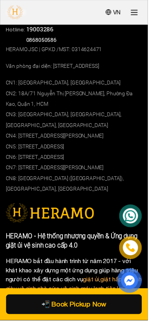
click at [6, 262] on p "HERAMO bắt đầu hành trình từ năm 2017 - với khát khao xây dựng một ứng dụng giú…" at bounding box center [75, 290] width 139 height 56
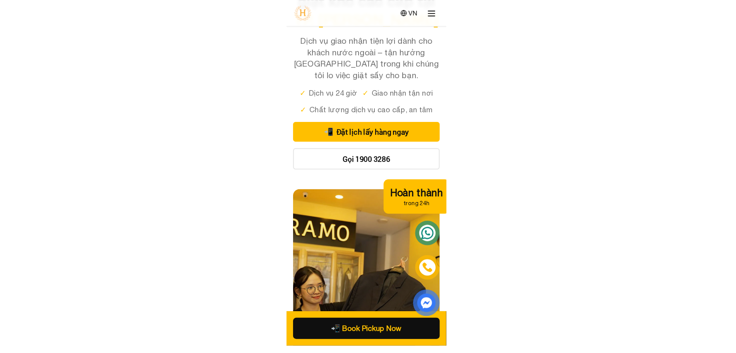
scroll to position [0, 0]
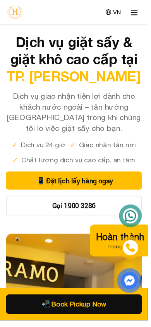
click at [137, 10] on line at bounding box center [137, 10] width 6 height 0
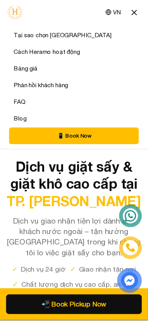
click at [136, 8] on icon at bounding box center [136, 12] width 9 height 9
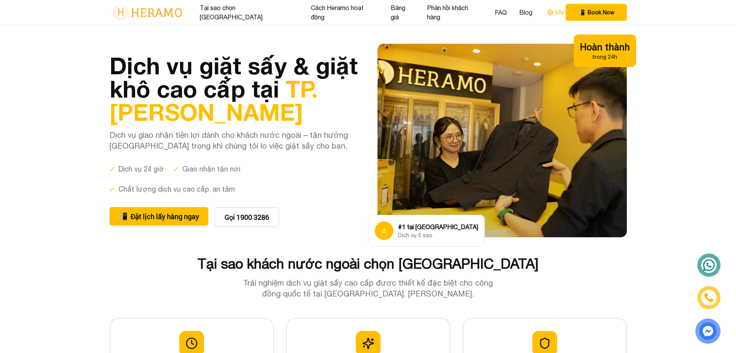
click at [544, 13] on button "VN" at bounding box center [554, 12] width 21 height 10
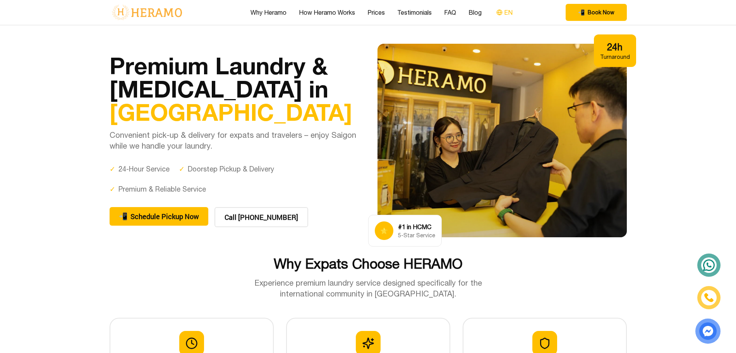
click at [537, 13] on div "Why Heramo How Heramo Works Prices Testimonials FAQ Blog EN 📲 Book Now EN" at bounding box center [368, 12] width 517 height 25
click at [509, 13] on button "EN" at bounding box center [504, 12] width 21 height 10
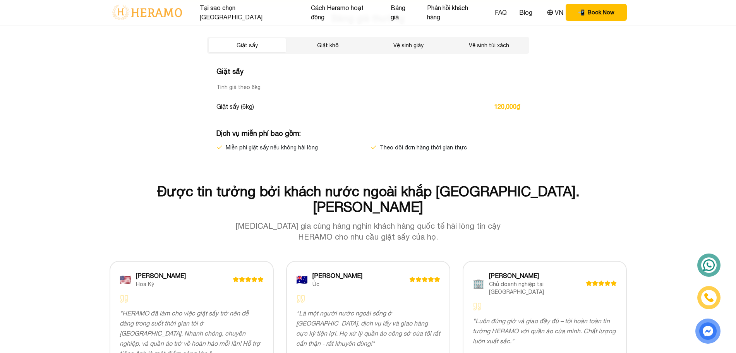
scroll to position [1373, 0]
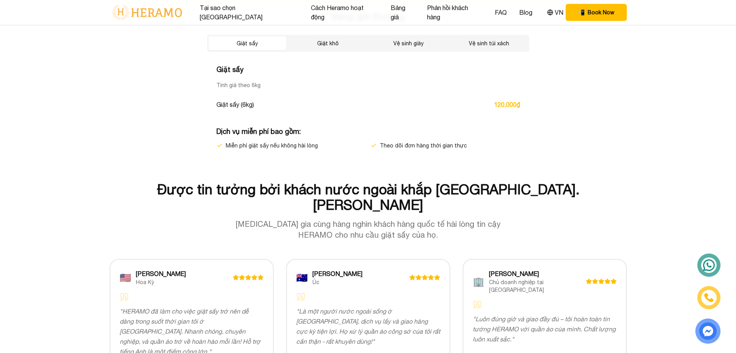
click at [324, 51] on div "Giặt sấy Giặt khô Vệ sinh giày Vệ sinh túi xách" at bounding box center [368, 43] width 322 height 17
click at [322, 50] on button "Giặt khô" at bounding box center [327, 43] width 77 height 14
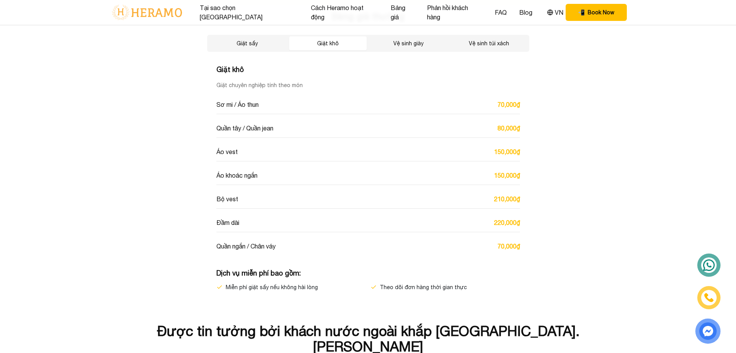
click at [397, 44] on button "Vệ sinh giày" at bounding box center [408, 43] width 77 height 14
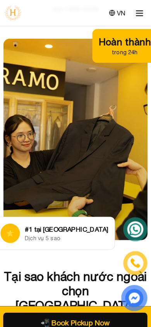
scroll to position [0, 0]
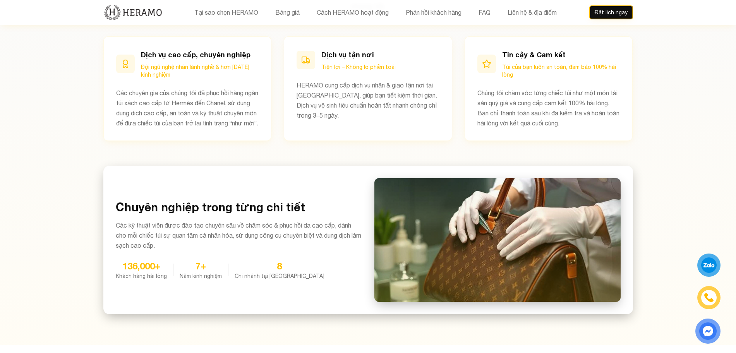
scroll to position [435, 0]
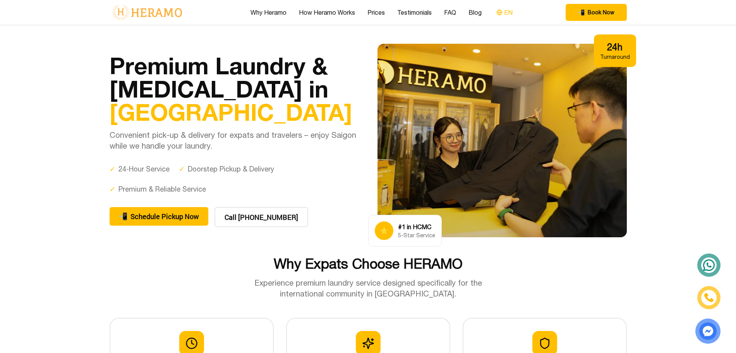
click at [502, 14] on button "EN" at bounding box center [504, 12] width 21 height 10
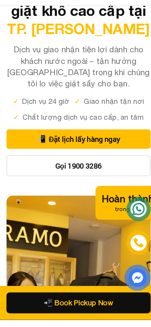
scroll to position [31, 0]
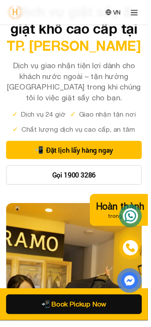
click at [111, 12] on icon at bounding box center [110, 12] width 5 height 0
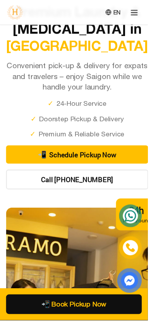
click at [111, 12] on icon at bounding box center [110, 12] width 5 height 0
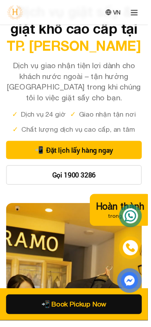
scroll to position [0, 0]
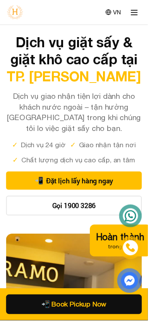
click at [120, 10] on button "VN" at bounding box center [115, 12] width 21 height 10
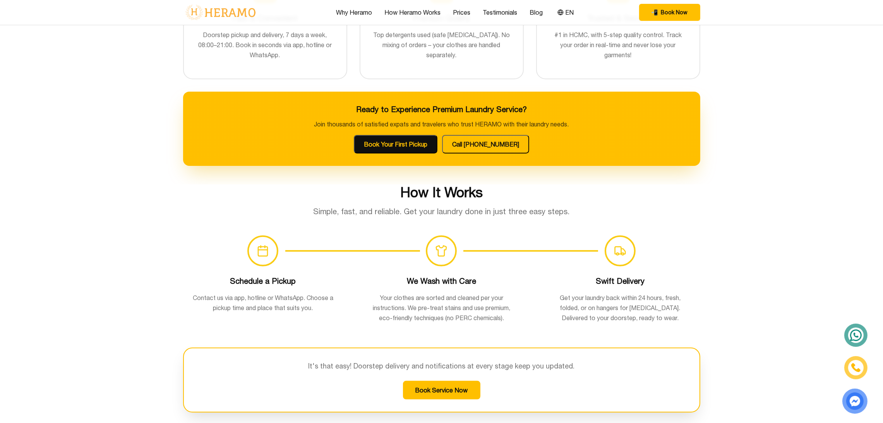
scroll to position [366, 0]
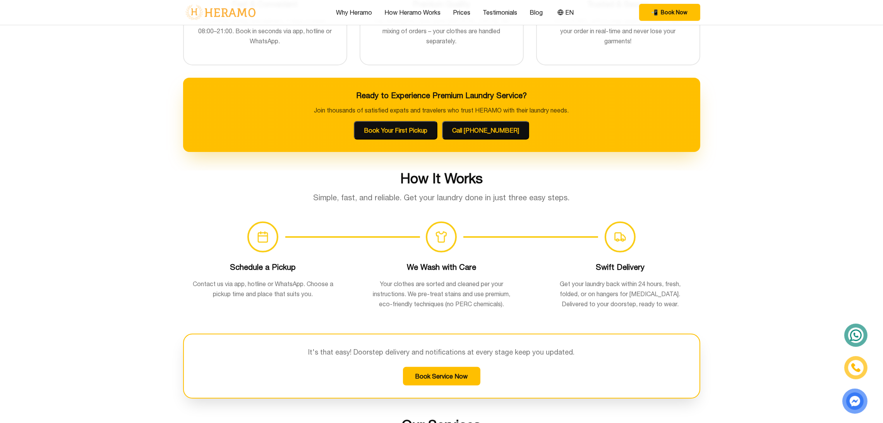
click at [470, 128] on button "Call [PHONE_NUMBER]" at bounding box center [485, 130] width 87 height 19
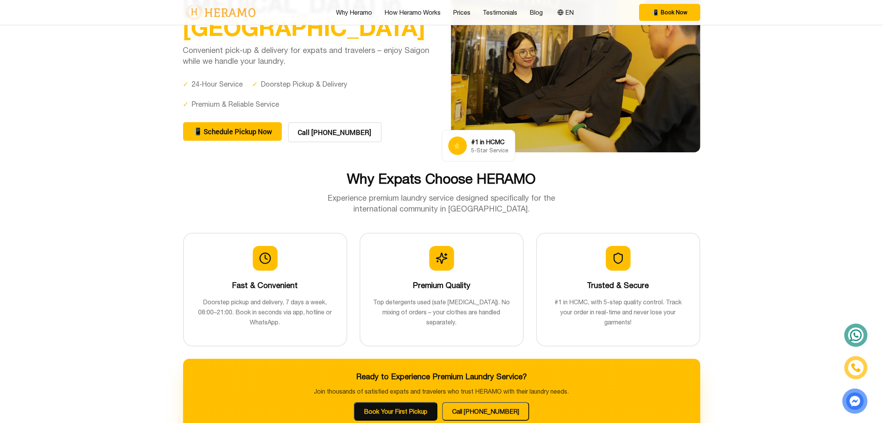
scroll to position [0, 0]
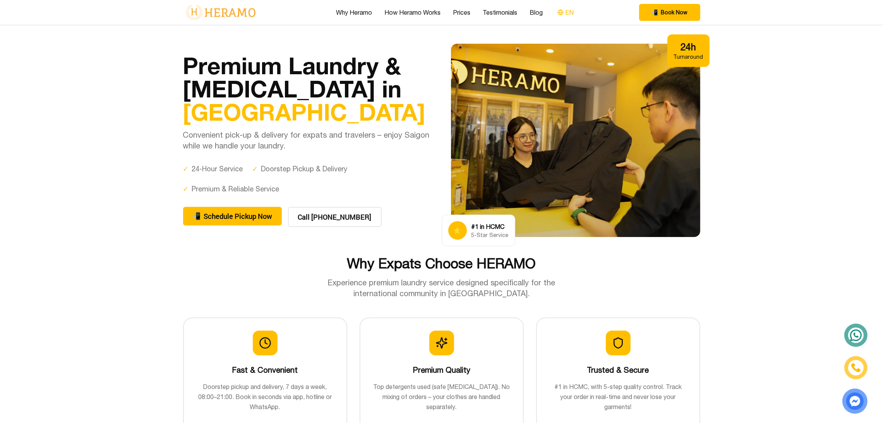
click at [565, 14] on button "EN" at bounding box center [565, 12] width 21 height 10
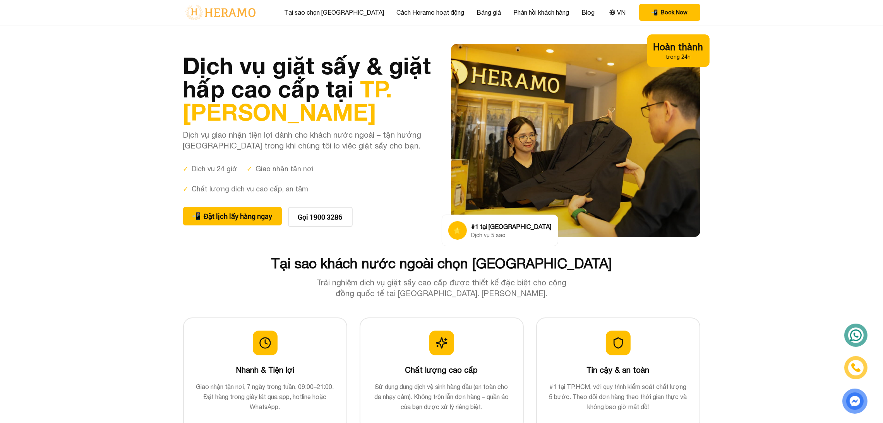
scroll to position [2914, 0]
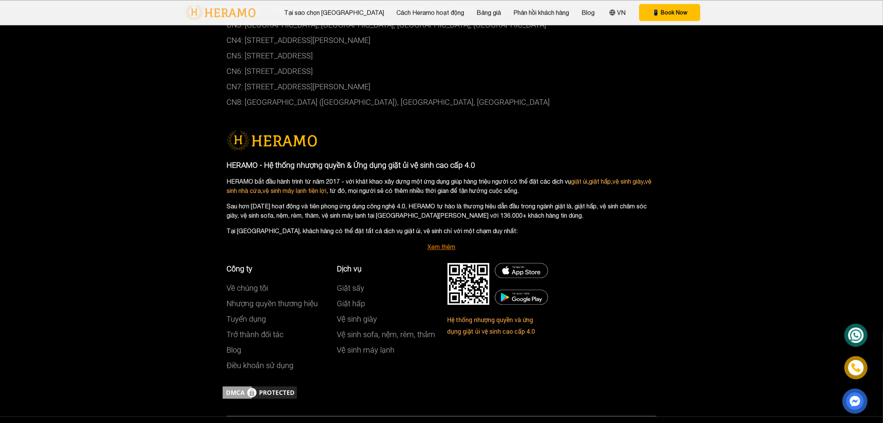
click at [450, 243] on link "Xem thêm" at bounding box center [442, 246] width 28 height 7
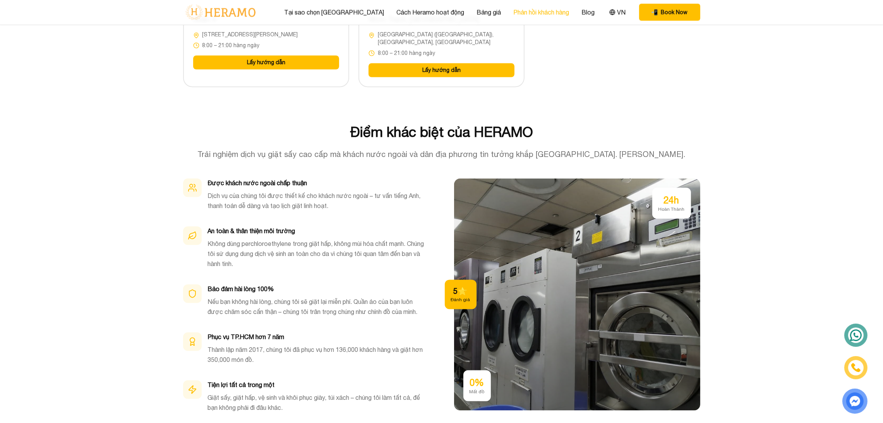
scroll to position [1201, 0]
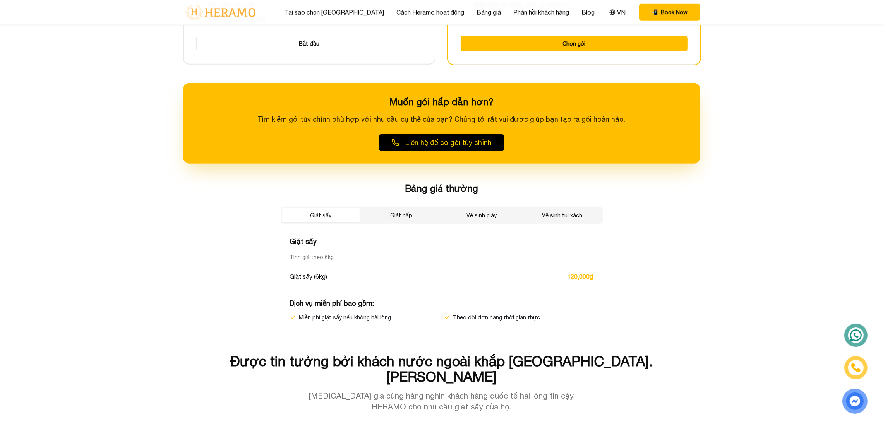
click at [397, 209] on button "Giặt hấp" at bounding box center [401, 216] width 77 height 14
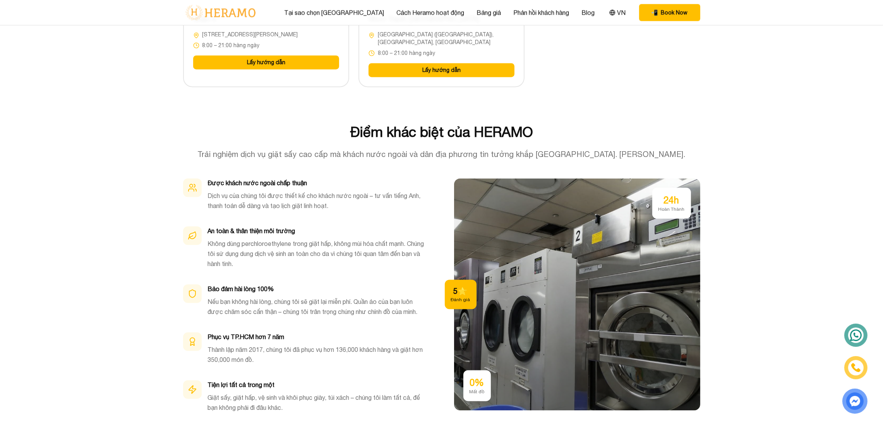
scroll to position [2992, 0]
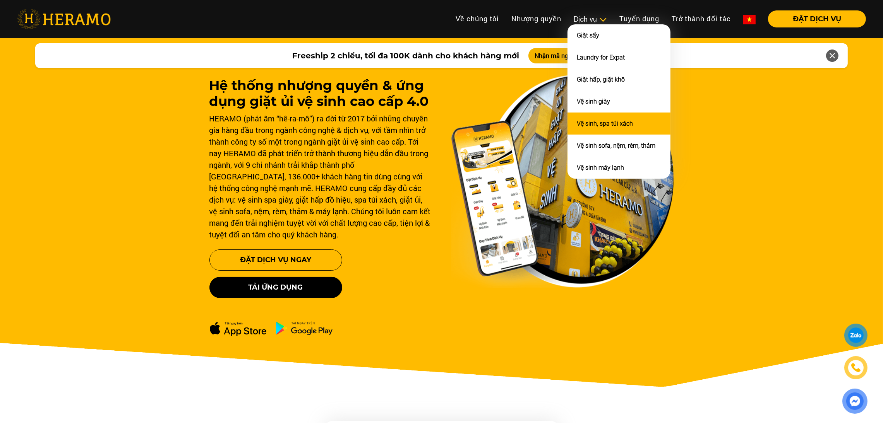
click at [612, 123] on link "Vệ sinh, spa túi xách" at bounding box center [605, 123] width 56 height 7
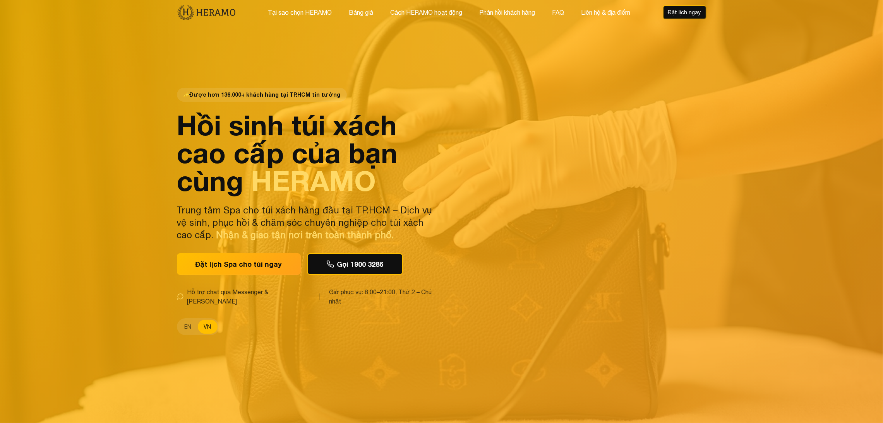
scroll to position [0, 0]
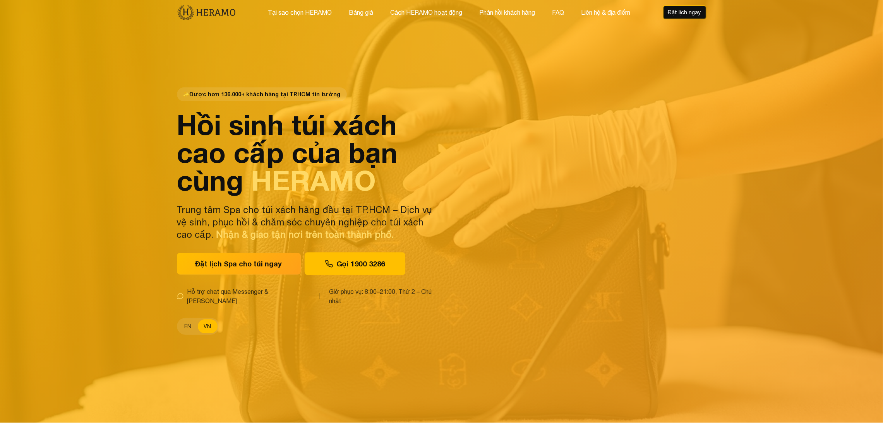
click at [349, 270] on button "Gọi 1900 3286" at bounding box center [354, 264] width 101 height 23
click at [260, 263] on button "Đặt lịch Spa cho túi ngay" at bounding box center [239, 264] width 130 height 23
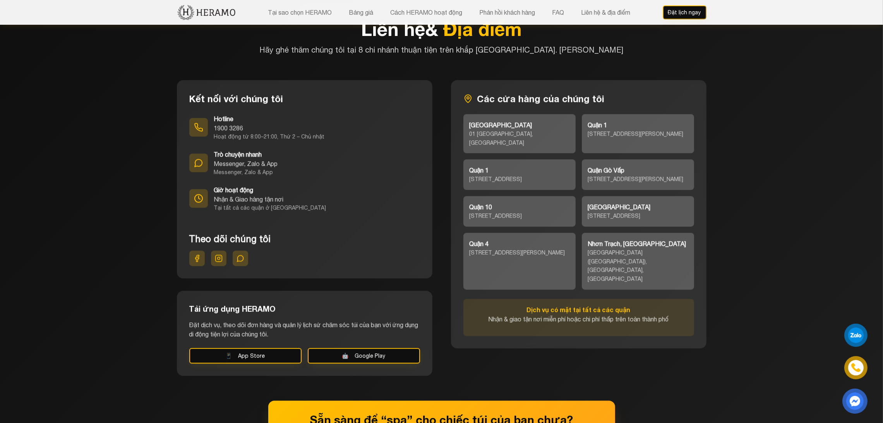
scroll to position [3441, 0]
click at [259, 348] on button "📱 App Store" at bounding box center [245, 355] width 112 height 15
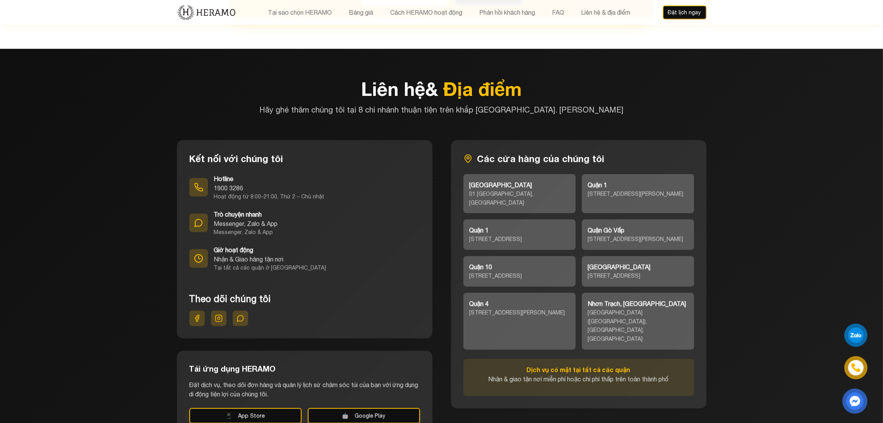
scroll to position [3381, 0]
click at [196, 315] on icon at bounding box center [196, 318] width 3 height 7
click at [219, 315] on icon at bounding box center [219, 319] width 8 height 8
click at [243, 311] on button at bounding box center [240, 318] width 15 height 15
click at [501, 190] on div "01 [GEOGRAPHIC_DATA], [GEOGRAPHIC_DATA]" at bounding box center [519, 199] width 100 height 18
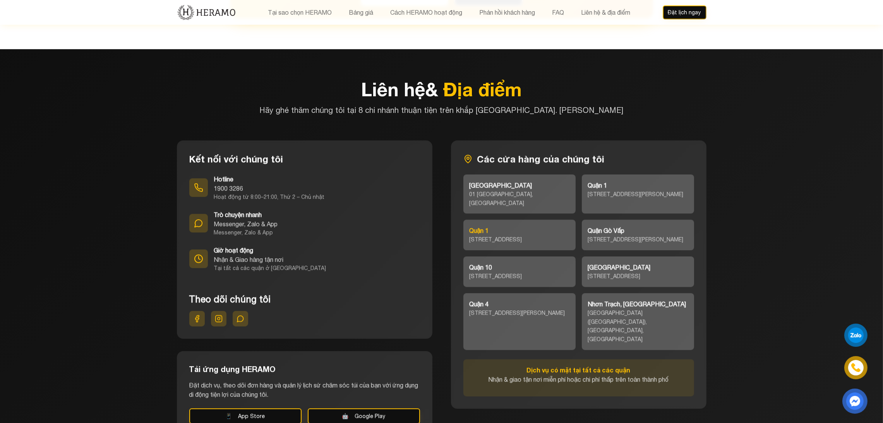
click at [524, 235] on div "[STREET_ADDRESS]" at bounding box center [519, 239] width 100 height 9
click at [519, 263] on div "Quận 10" at bounding box center [519, 267] width 100 height 9
click at [524, 300] on div "Quận 4" at bounding box center [519, 304] width 100 height 9
click at [608, 181] on div "Quận 1" at bounding box center [638, 185] width 100 height 9
click at [620, 235] on div "[STREET_ADDRESS][PERSON_NAME]" at bounding box center [638, 239] width 100 height 9
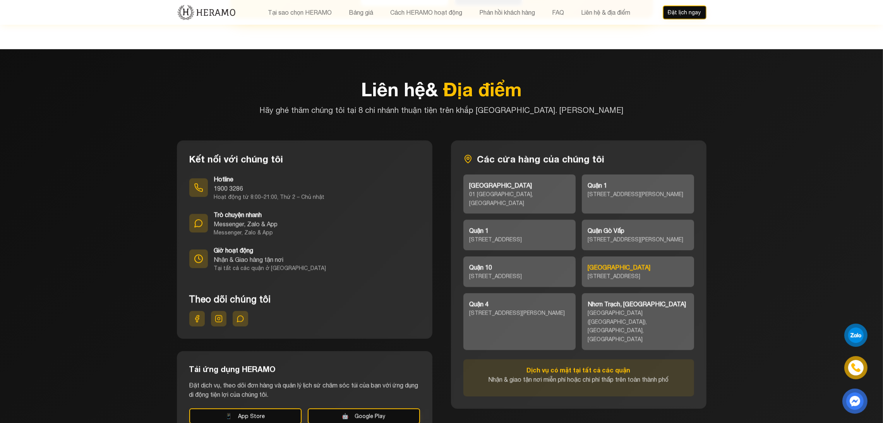
click at [645, 257] on div "[GEOGRAPHIC_DATA] [STREET_ADDRESS]" at bounding box center [638, 272] width 112 height 31
click at [644, 309] on div "[GEOGRAPHIC_DATA] ([GEOGRAPHIC_DATA]), [GEOGRAPHIC_DATA], [GEOGRAPHIC_DATA]" at bounding box center [638, 326] width 100 height 35
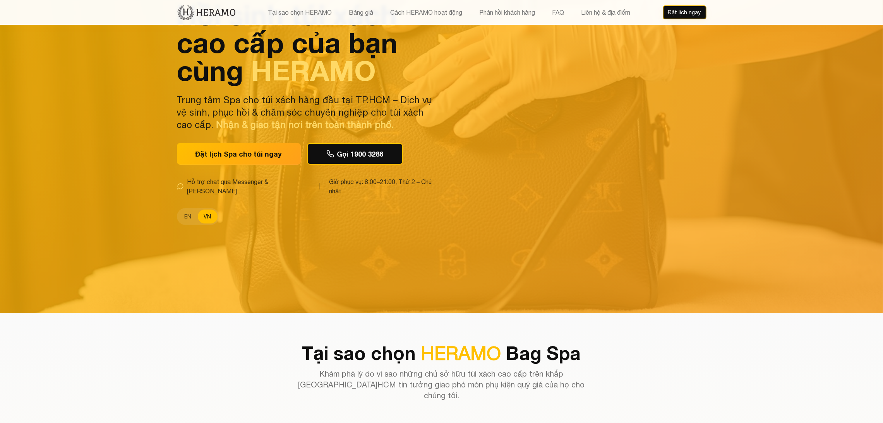
scroll to position [0, 0]
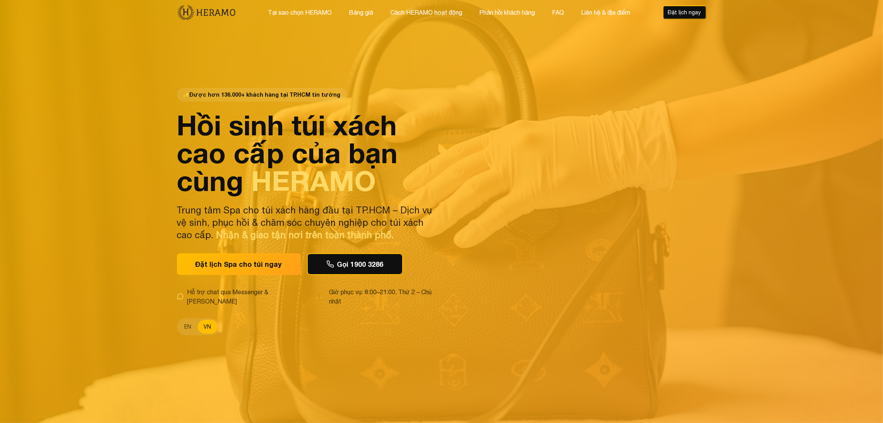
click at [287, 329] on div "EN VN" at bounding box center [307, 326] width 260 height 17
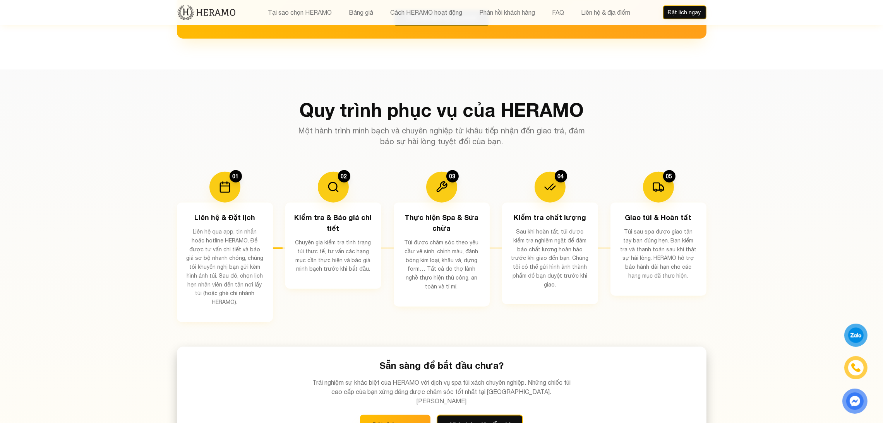
scroll to position [1337, 0]
